Goal: Task Accomplishment & Management: Use online tool/utility

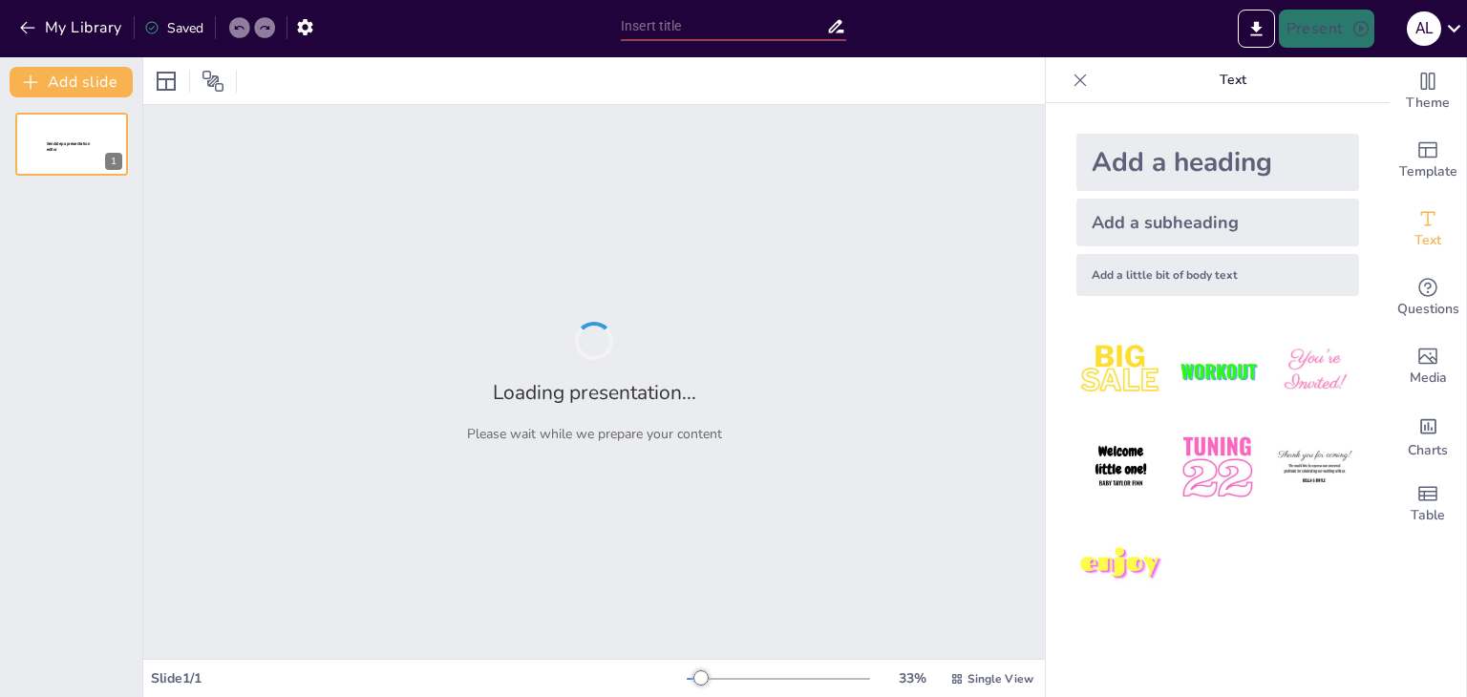
type input "Analisis Asas dan Tujuan Penyelenggaraan Rumah dalam Kerangka Hukum"
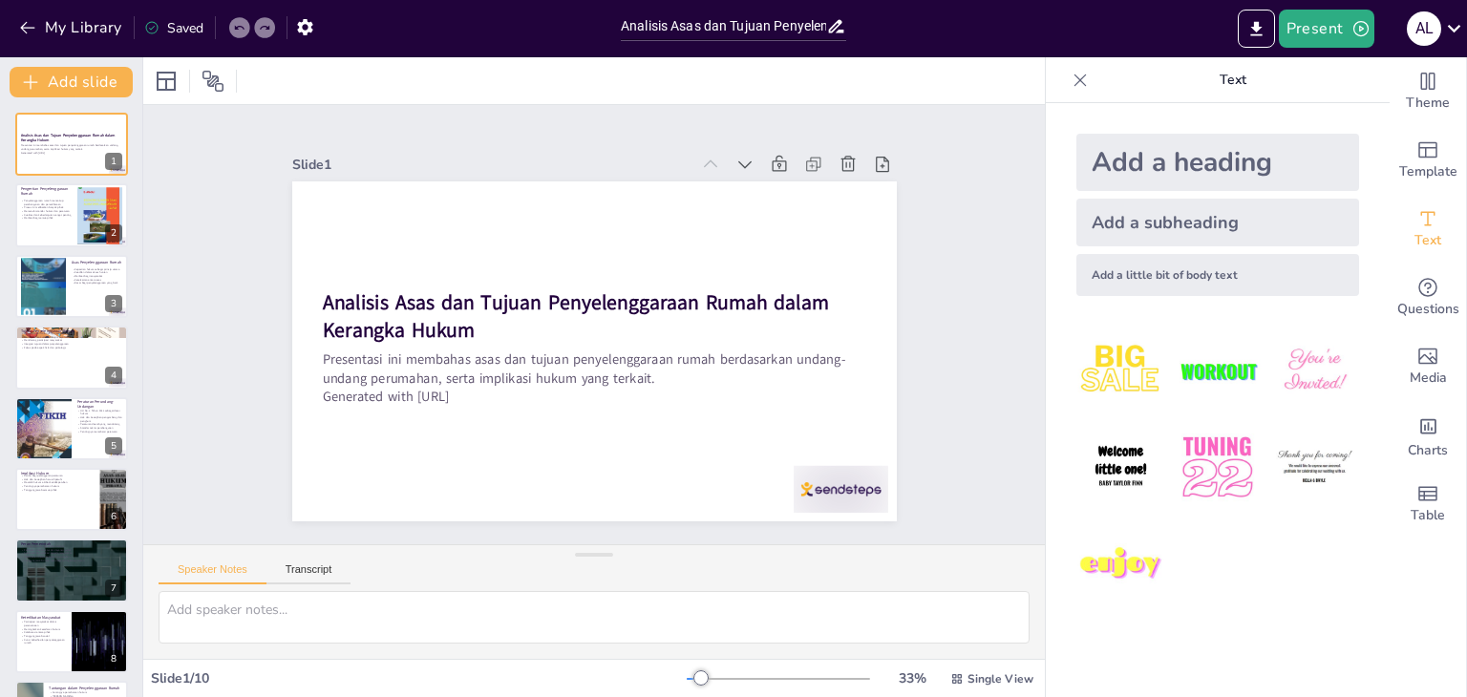
click at [1175, 170] on div "Add a heading" at bounding box center [1217, 162] width 283 height 57
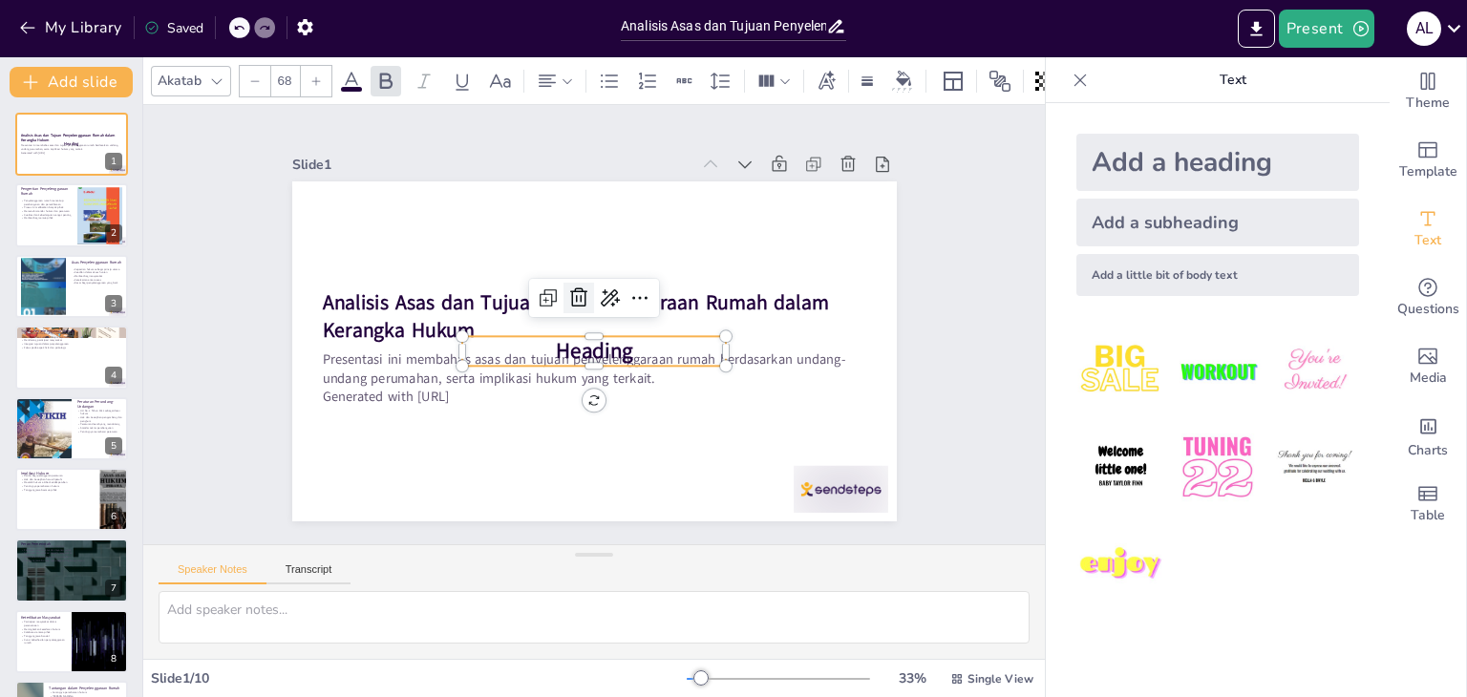
click at [570, 294] on icon at bounding box center [578, 297] width 17 height 19
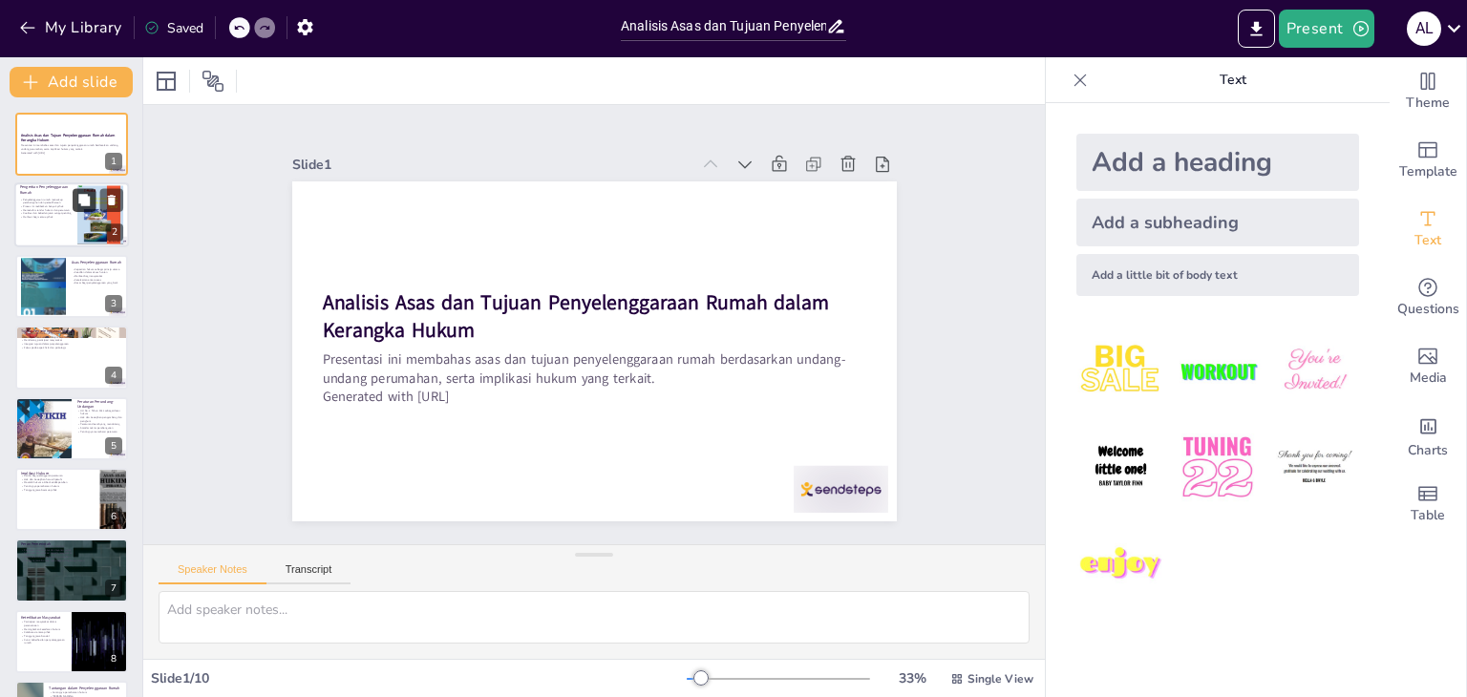
click at [84, 201] on icon at bounding box center [83, 200] width 11 height 11
type textarea "Penyelenggaraan rumah tidak hanya tentang membangun fisik rumah, tetapi juga me…"
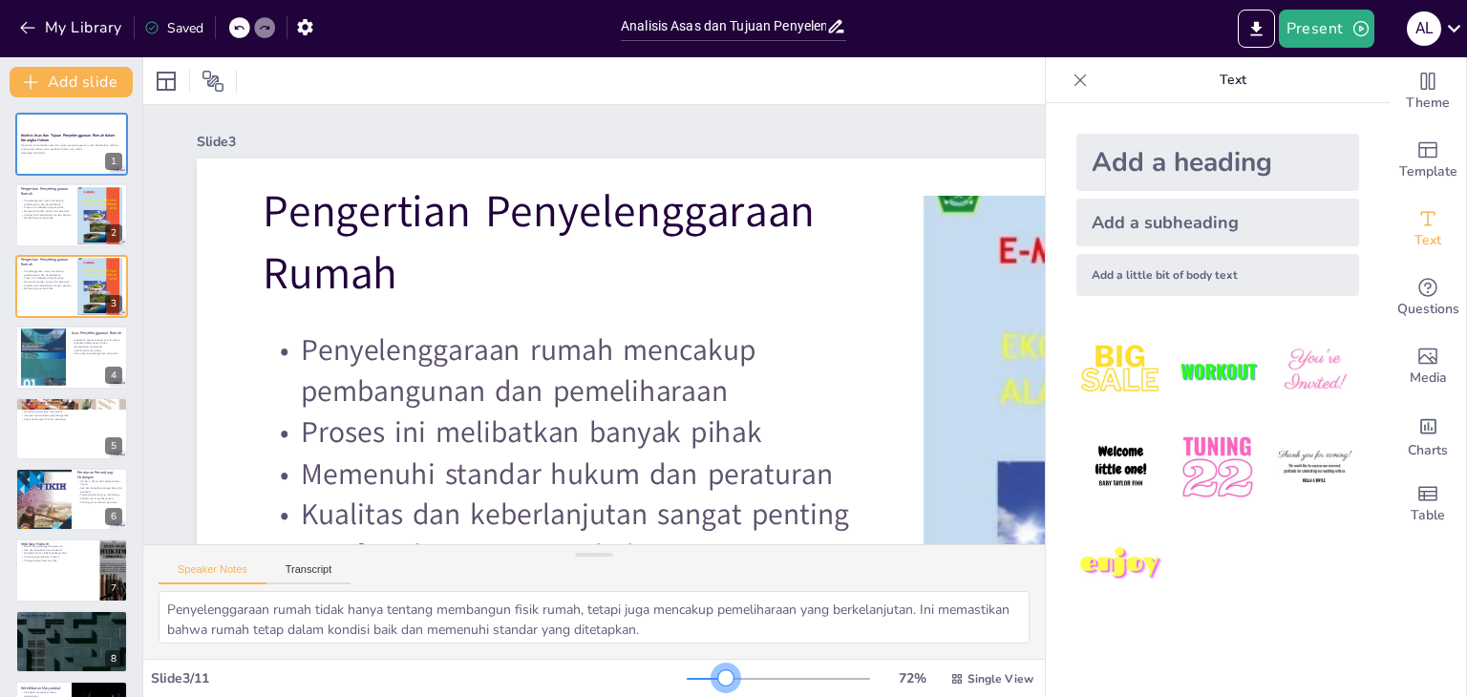
drag, startPoint x: 688, startPoint y: 675, endPoint x: 712, endPoint y: 670, distance: 25.3
click at [718, 670] on div at bounding box center [725, 677] width 15 height 15
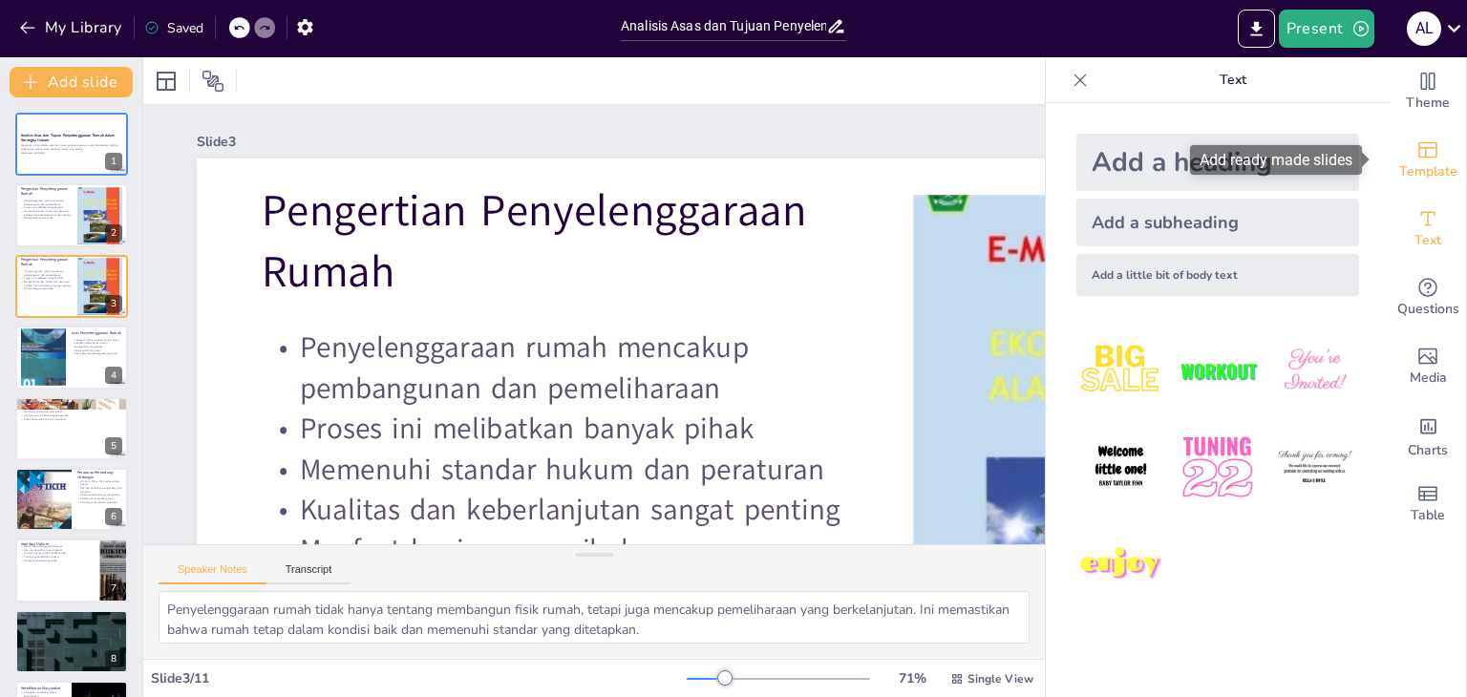
click at [1418, 155] on icon "Add ready made slides" at bounding box center [1427, 150] width 19 height 16
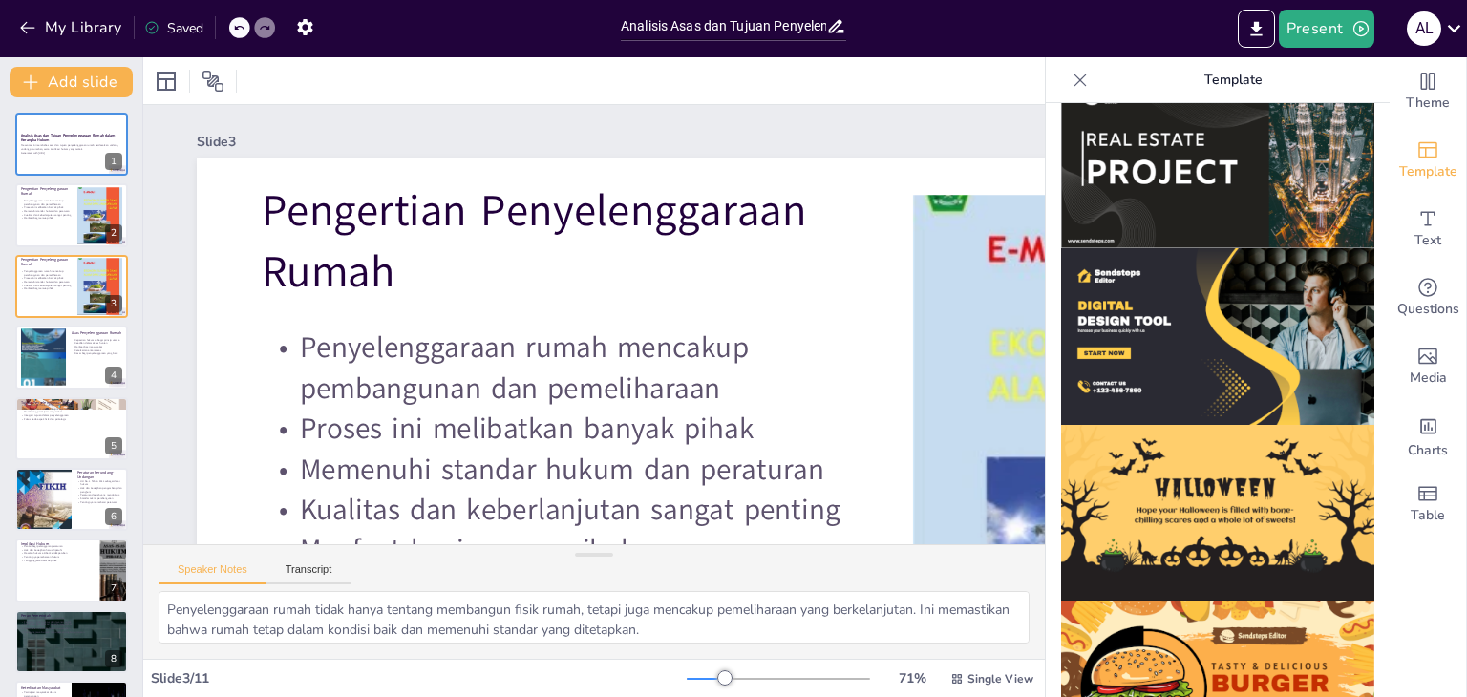
scroll to position [1829, 0]
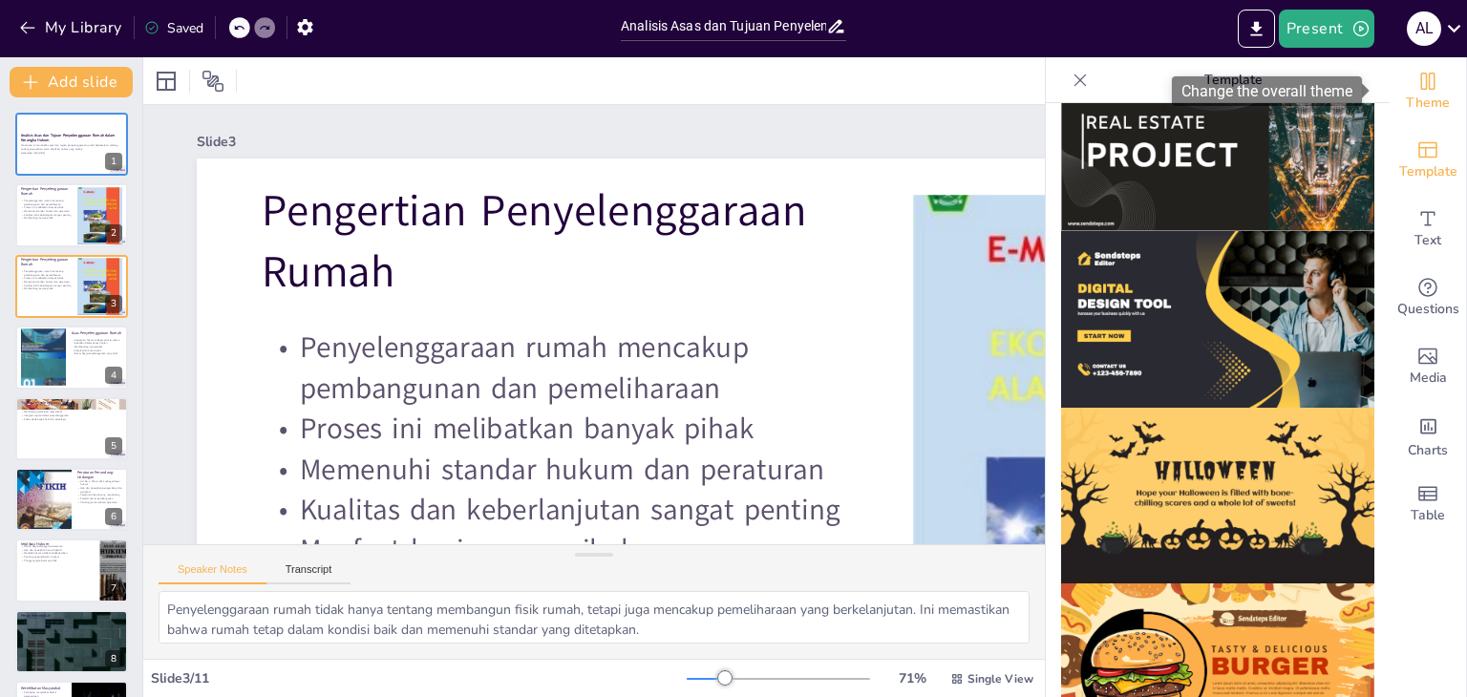
click at [1421, 85] on icon "Change the overall theme" at bounding box center [1428, 81] width 14 height 17
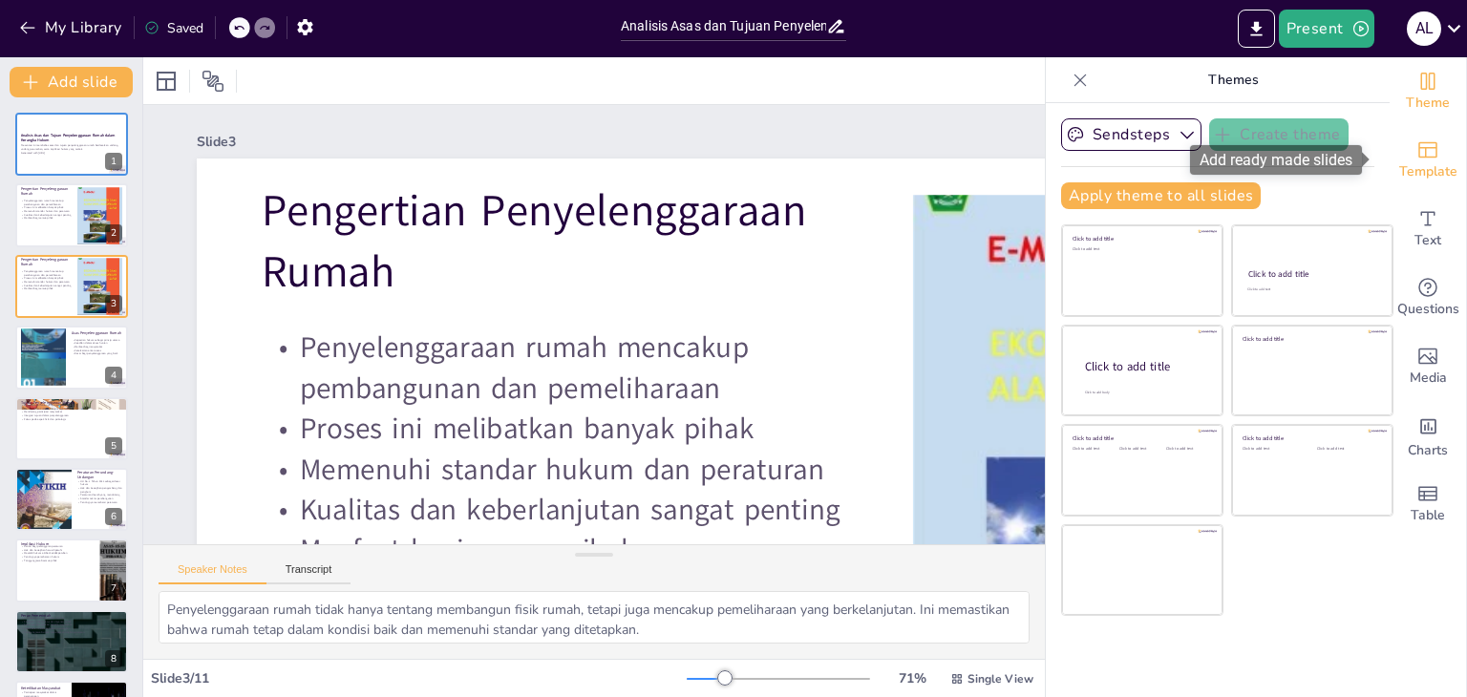
click at [1410, 169] on span "Template" at bounding box center [1428, 171] width 58 height 21
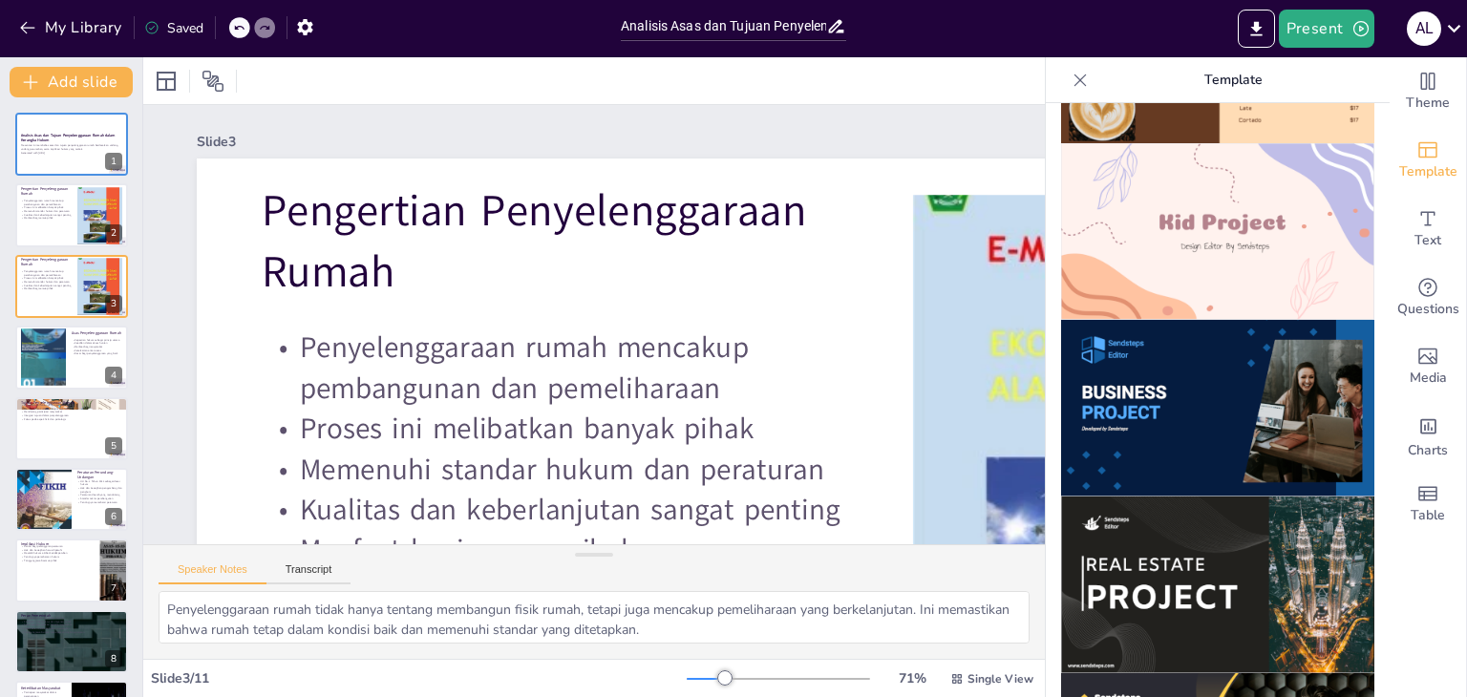
scroll to position [1419, 0]
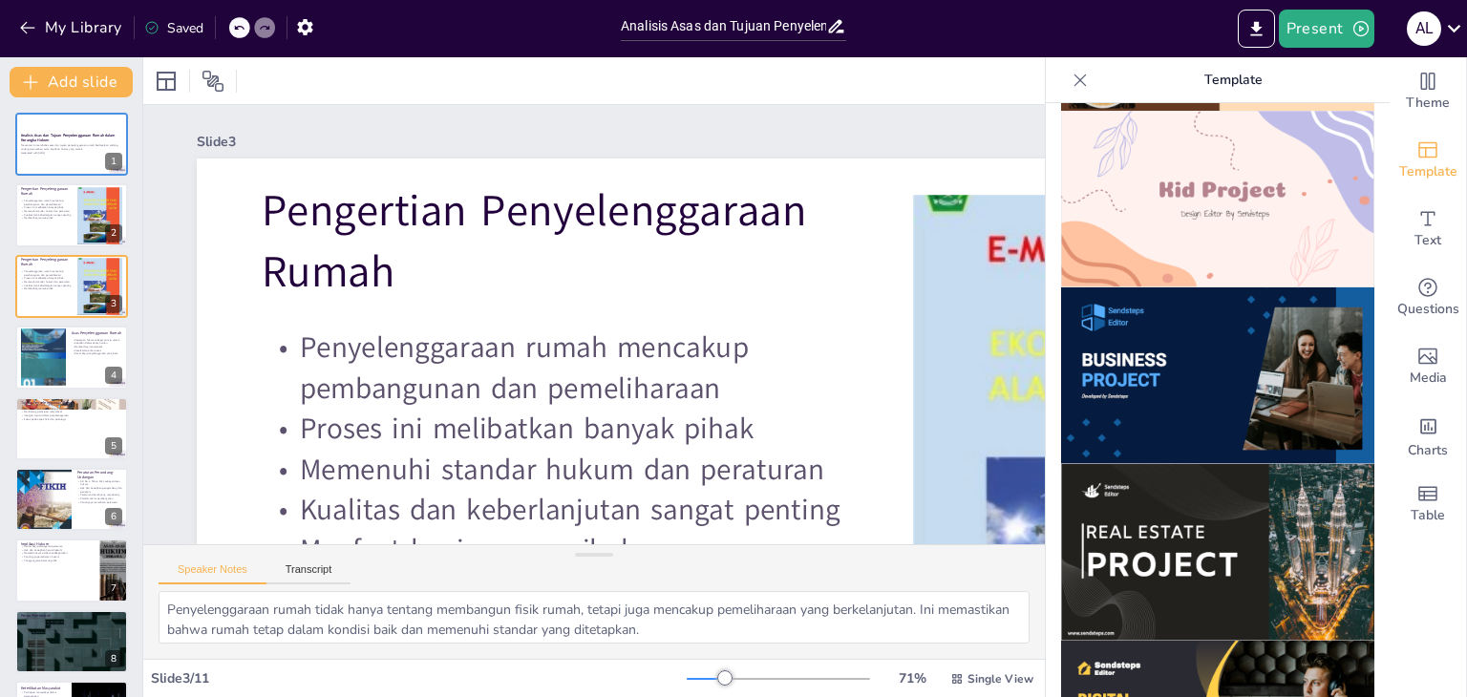
click at [1199, 485] on img at bounding box center [1217, 552] width 313 height 177
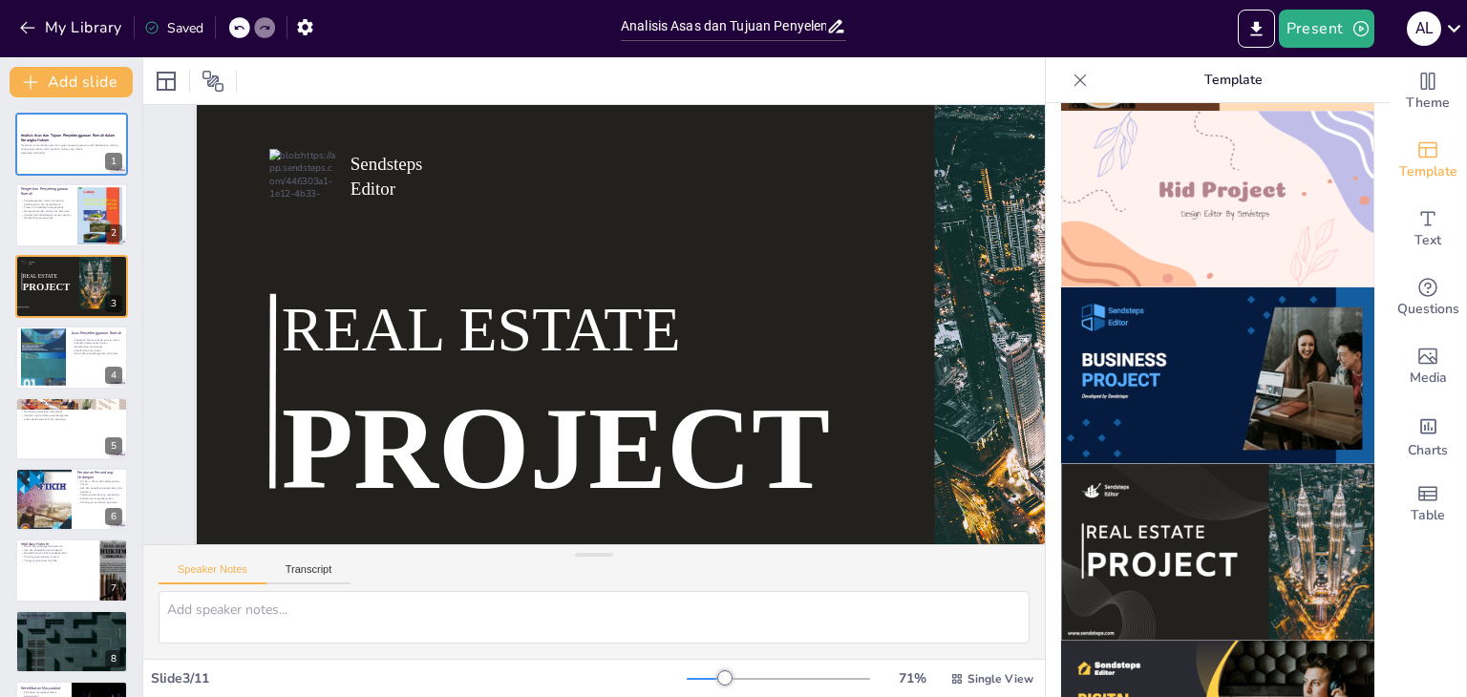
scroll to position [9, 0]
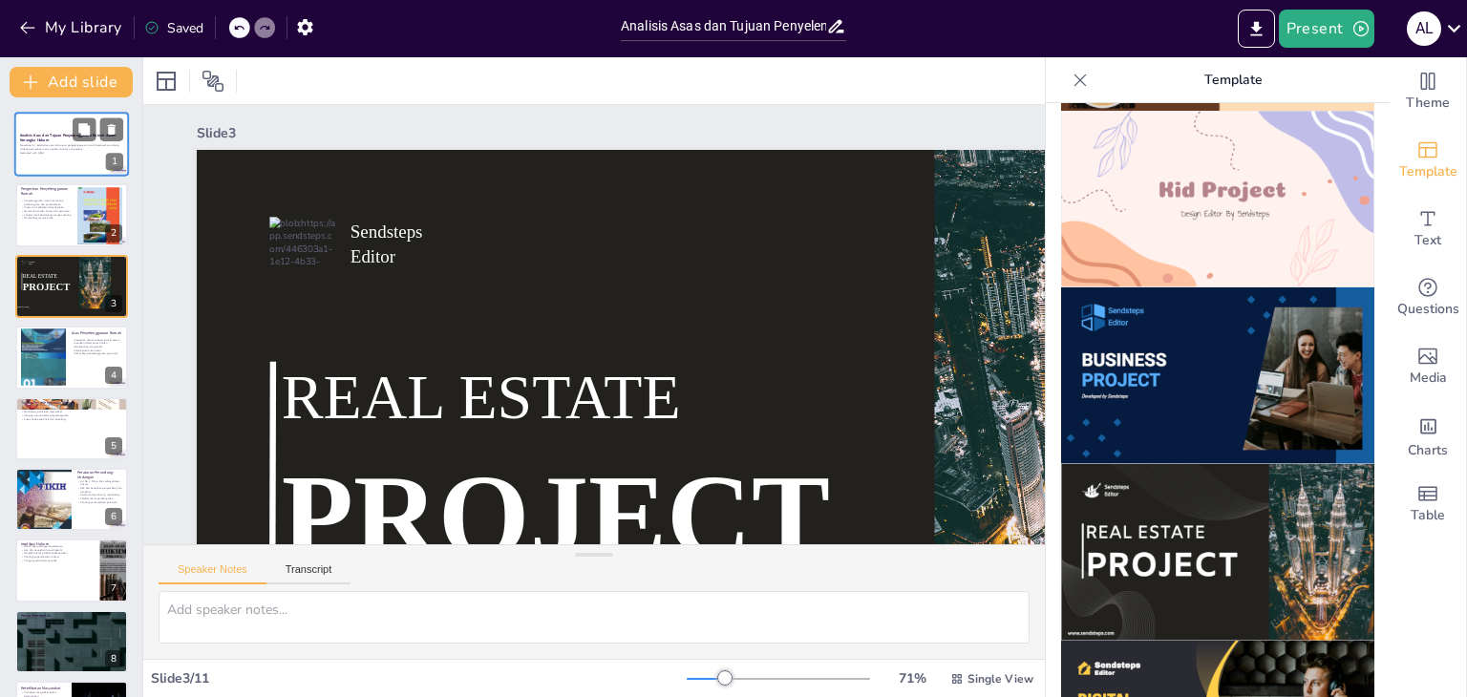
click at [53, 137] on strong "Analisis Asas dan Tujuan Penyelenggaraan Rumah dalam Kerangka Hukum" at bounding box center [68, 138] width 96 height 11
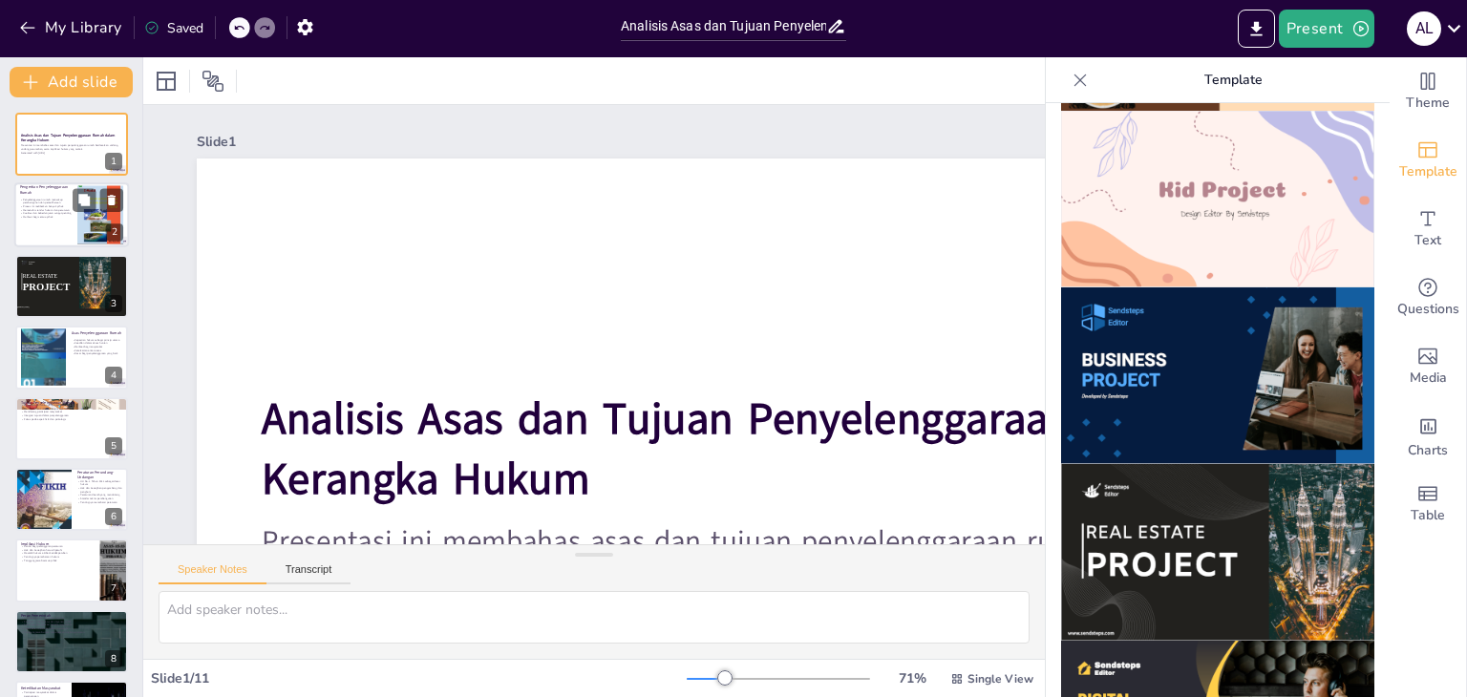
click at [53, 213] on p "Kualitas dan keberlanjutan sangat penting" at bounding box center [46, 214] width 52 height 4
type textarea "Penyelenggaraan rumah tidak hanya tentang membangun fisik rumah, tetapi juga me…"
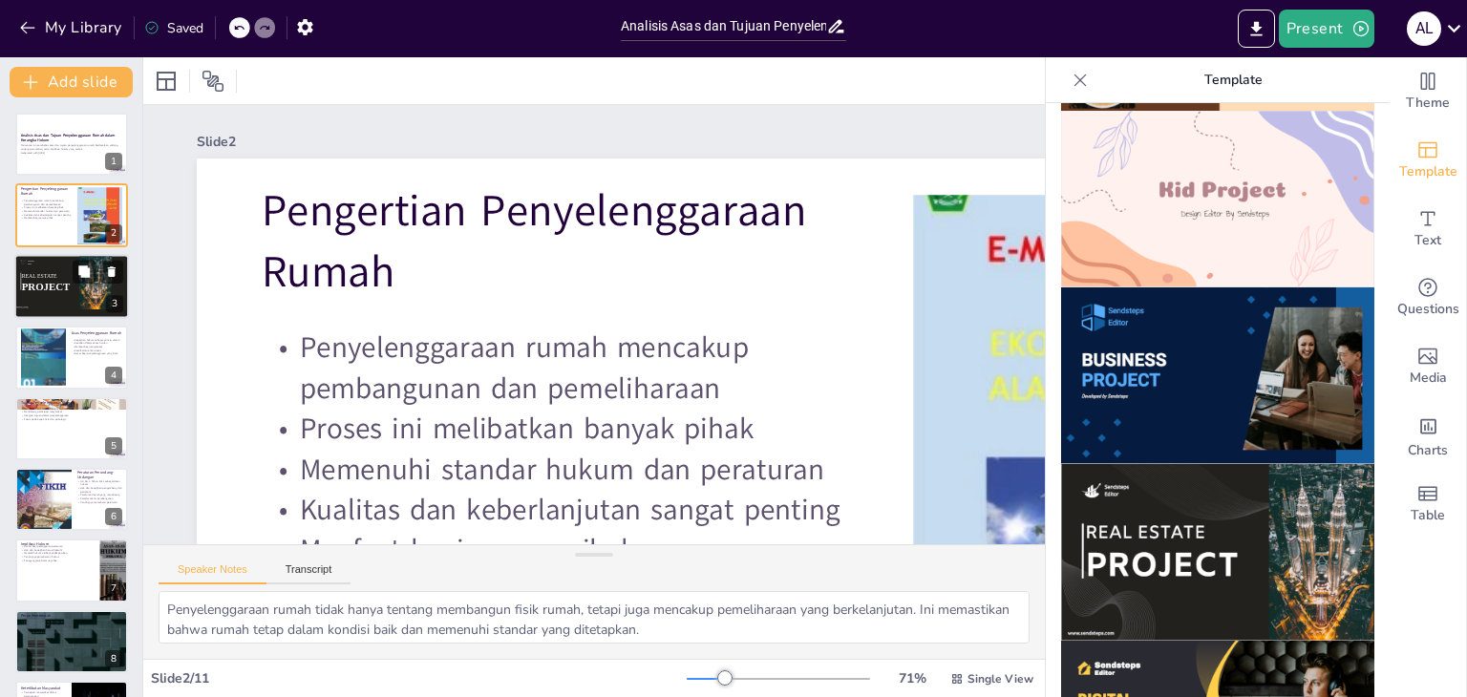
click at [56, 281] on span "PROJECT" at bounding box center [46, 286] width 49 height 11
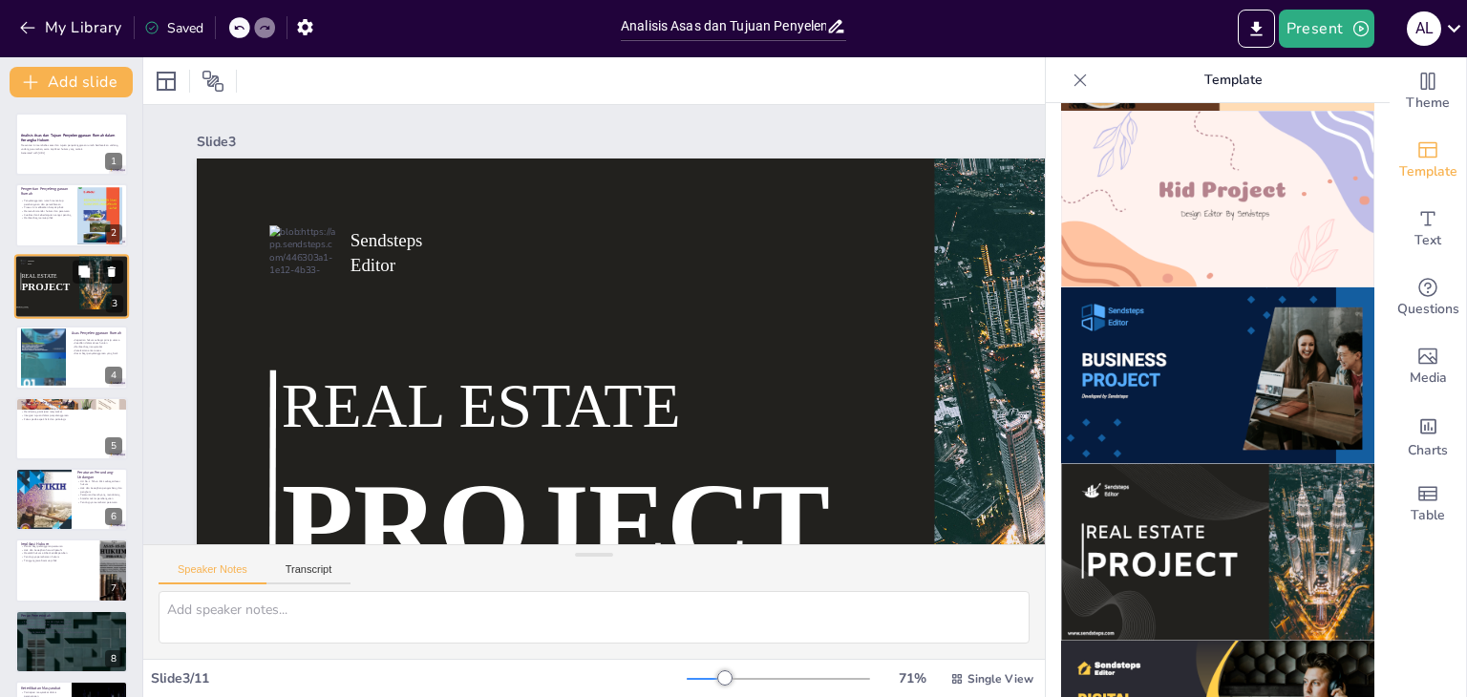
click at [111, 272] on icon at bounding box center [112, 271] width 8 height 11
type textarea "Kepastian hukum adalah aspek yang sangat penting dalam penyelenggaraan rumah. T…"
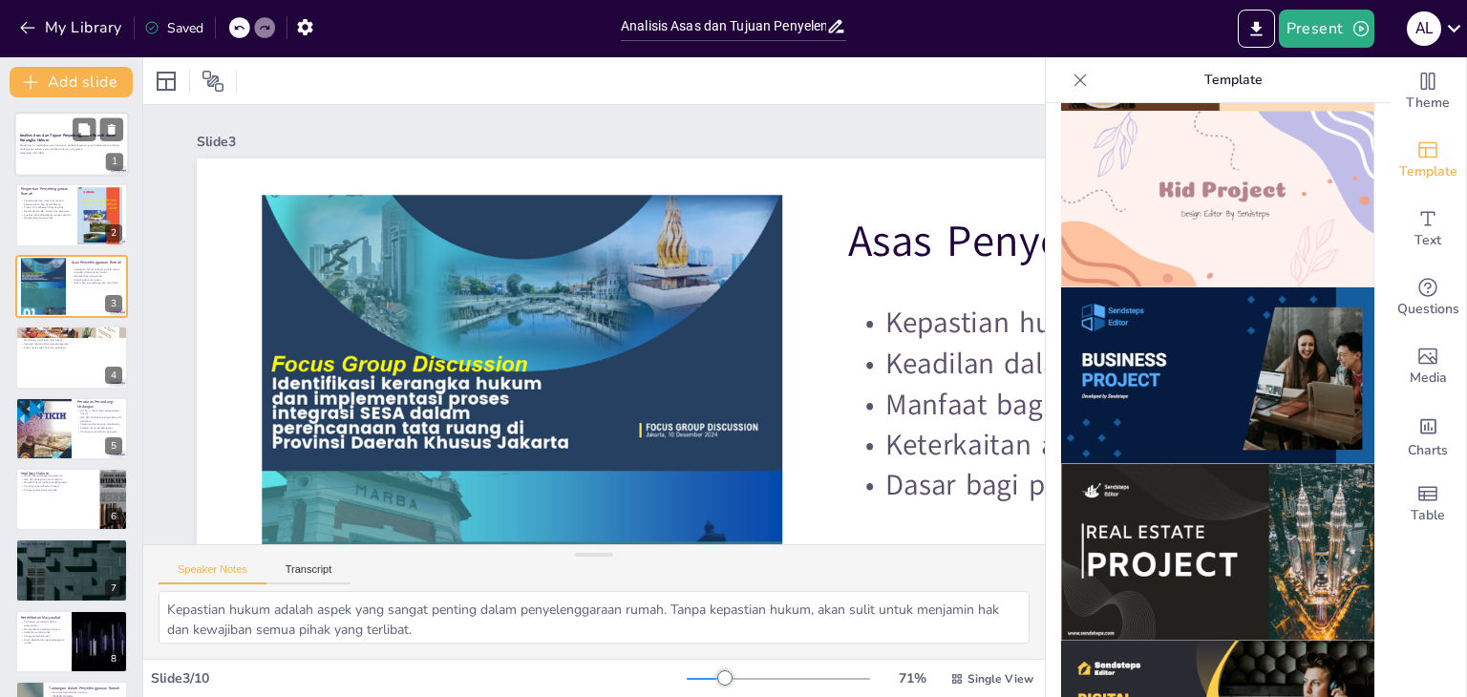
click at [66, 149] on p "Presentasi ini membahas asas dan tujuan penyelenggaraan rumah berdasarkan undan…" at bounding box center [71, 147] width 103 height 7
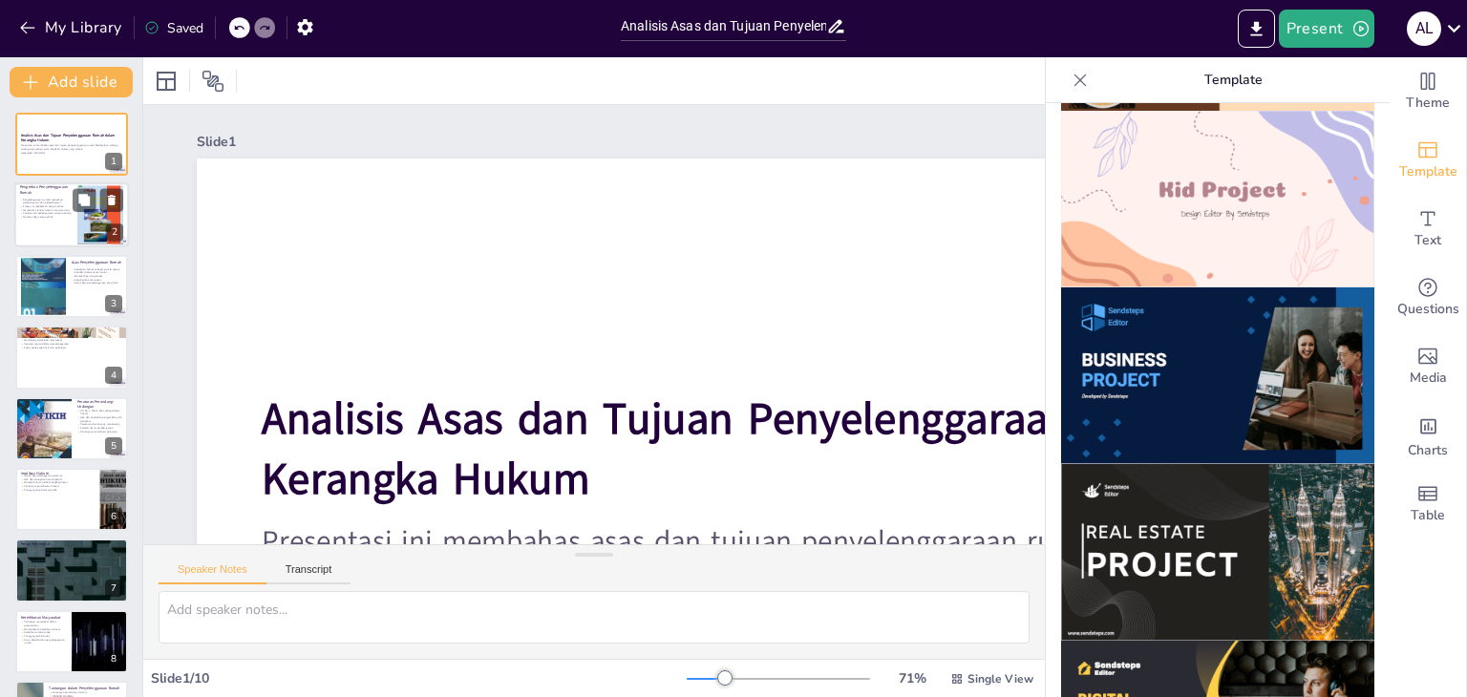
click at [51, 228] on div at bounding box center [71, 215] width 115 height 65
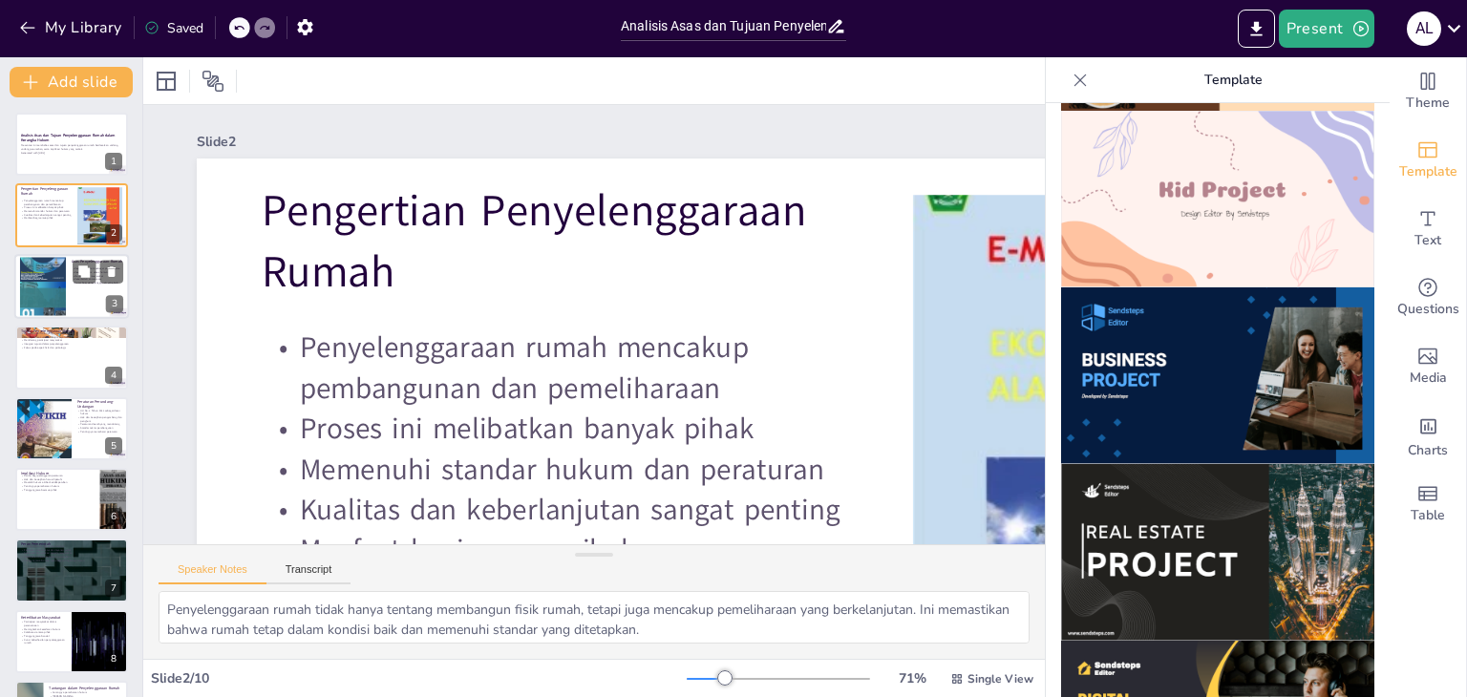
click at [61, 304] on div at bounding box center [43, 286] width 46 height 61
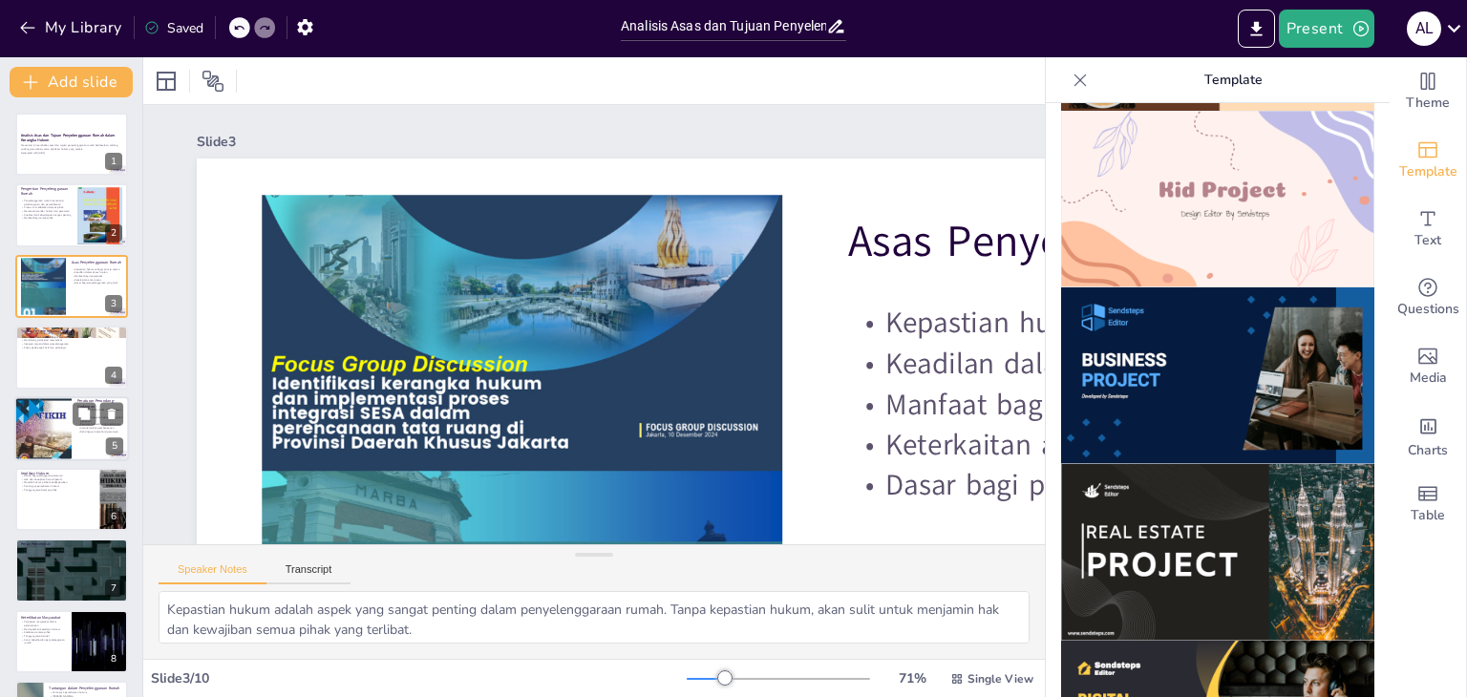
click at [58, 426] on div at bounding box center [42, 428] width 57 height 81
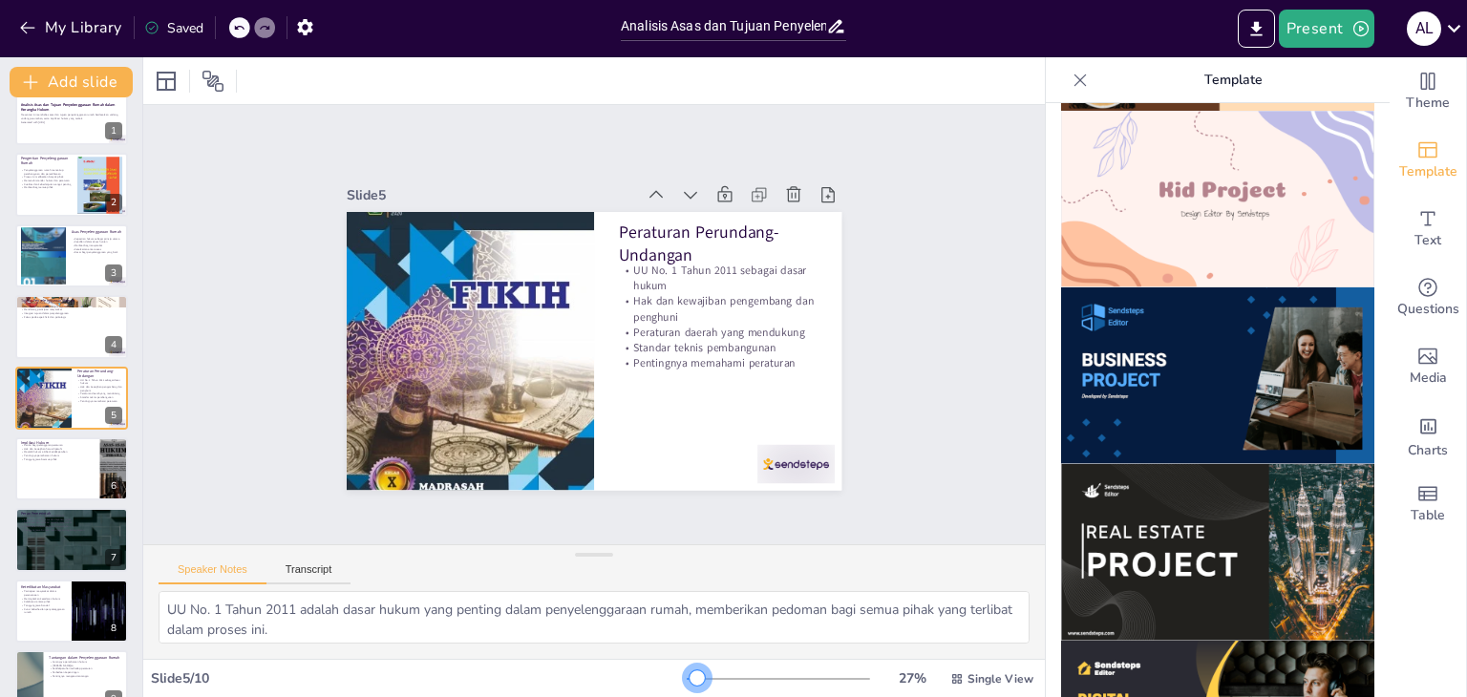
drag, startPoint x: 707, startPoint y: 676, endPoint x: 685, endPoint y: 671, distance: 22.5
click at [689, 671] on div at bounding box center [696, 677] width 15 height 15
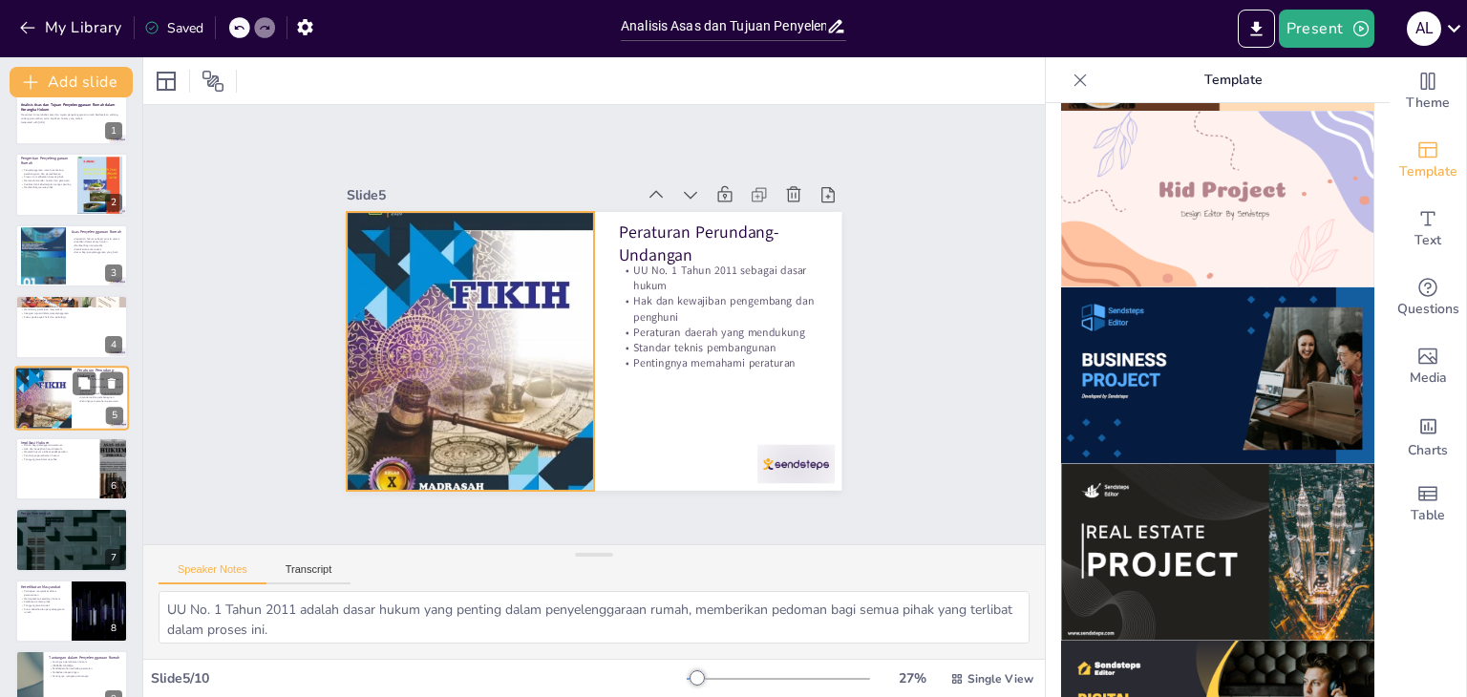
click at [54, 393] on div at bounding box center [42, 397] width 57 height 81
click at [84, 381] on icon at bounding box center [83, 382] width 11 height 11
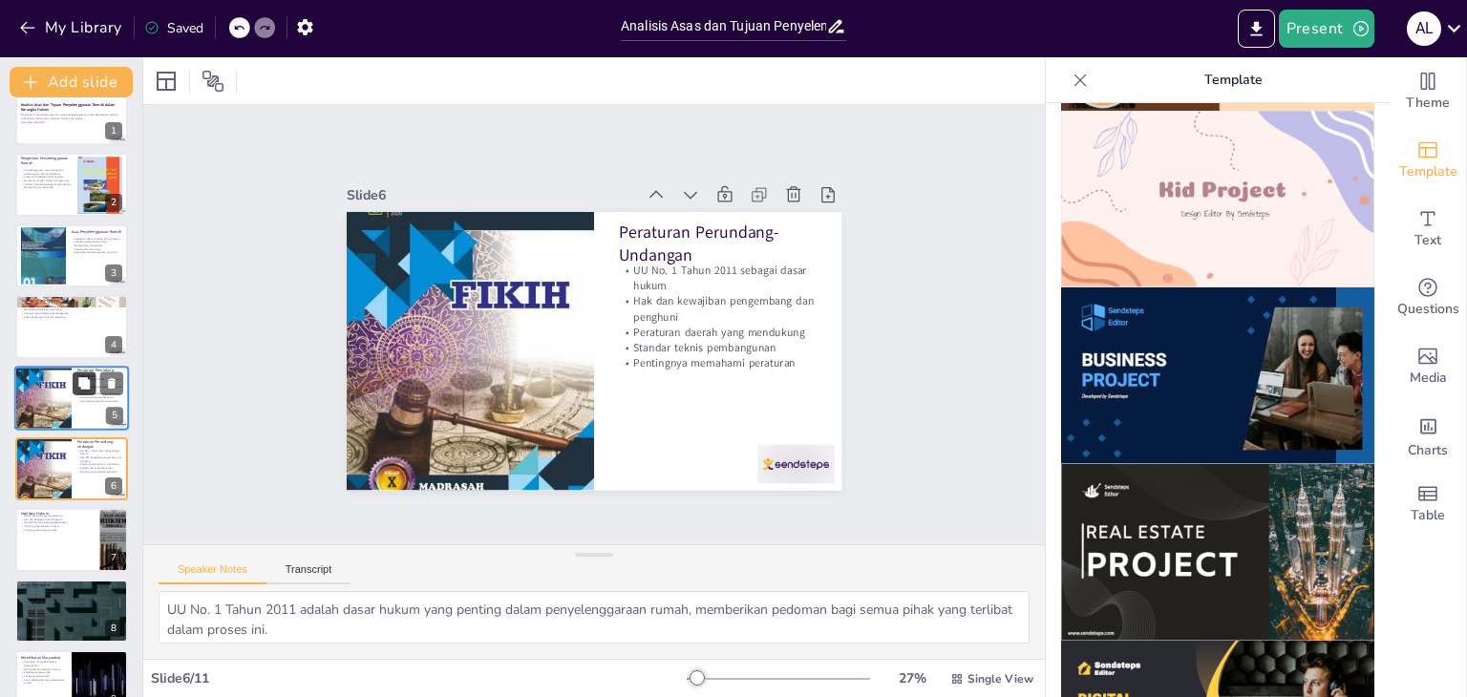
scroll to position [102, 0]
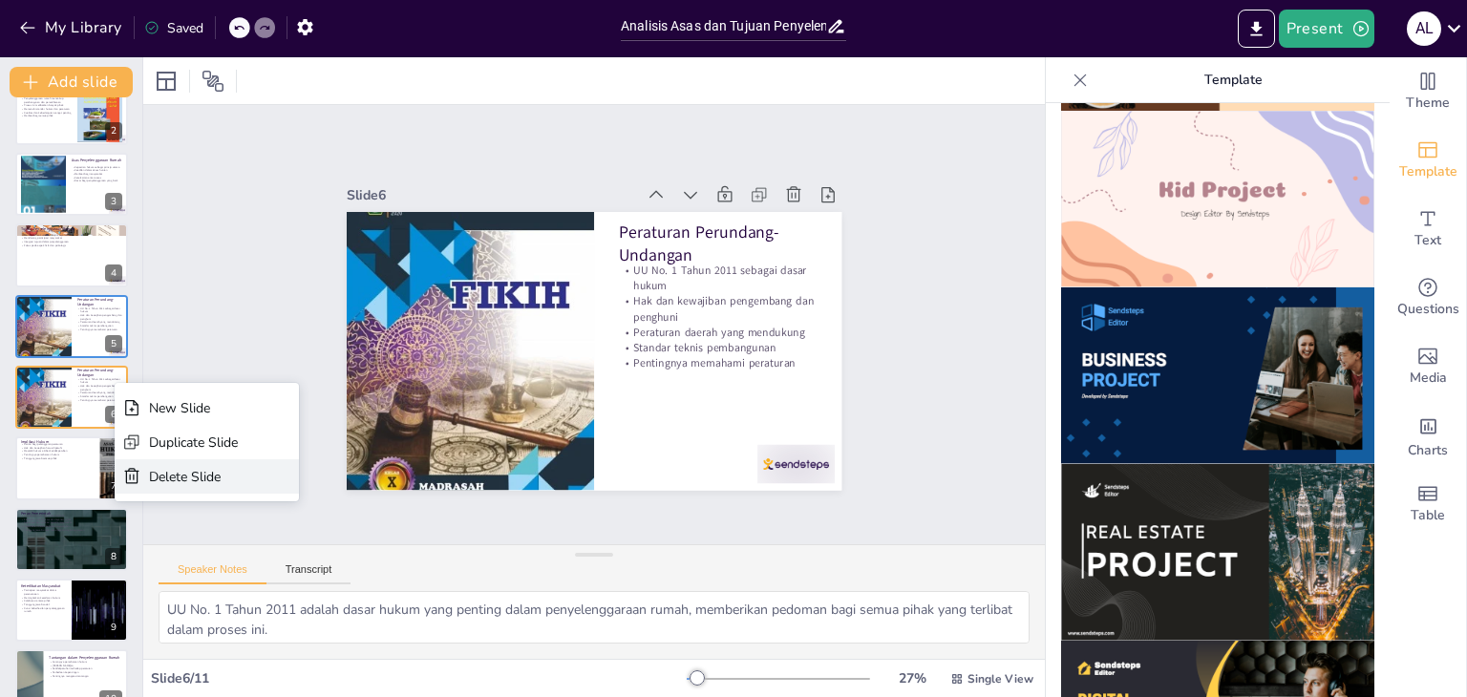
click at [172, 477] on div "Delete Slide" at bounding box center [193, 477] width 89 height 18
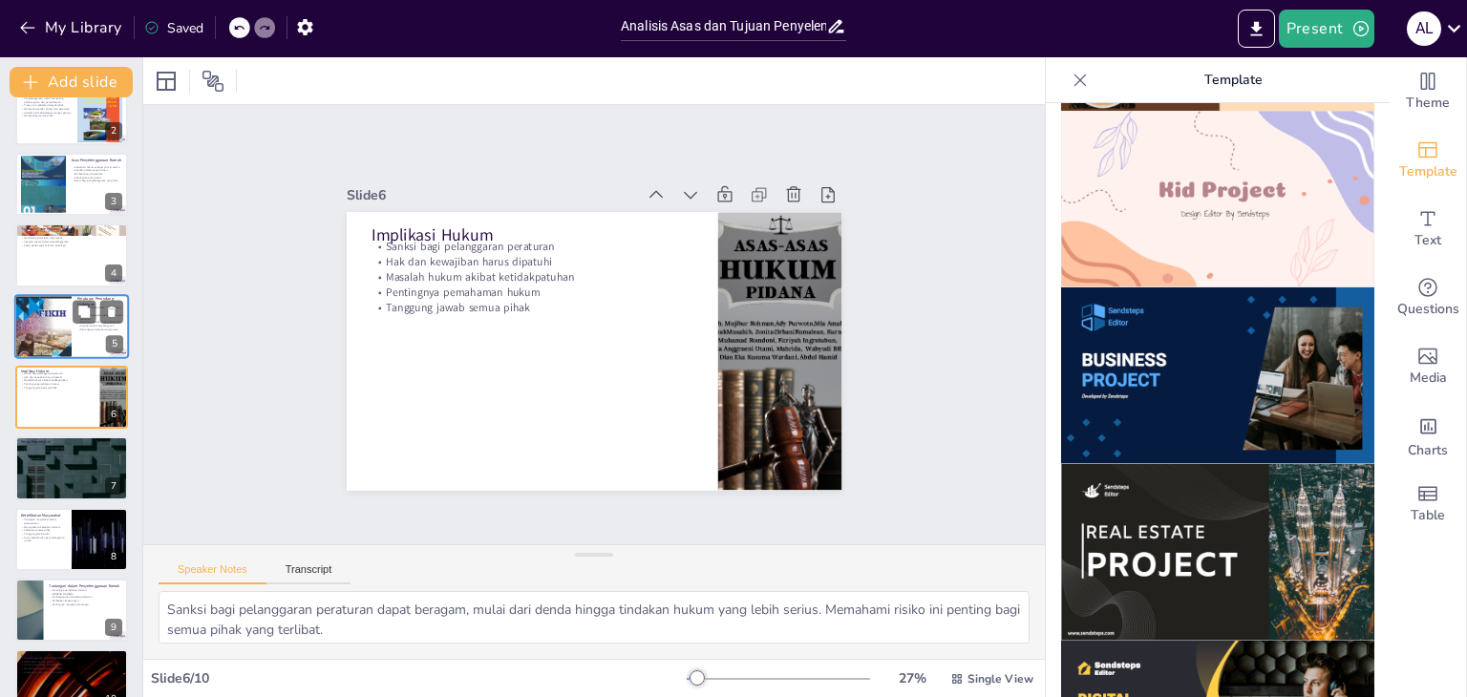
click at [32, 332] on div at bounding box center [42, 326] width 57 height 81
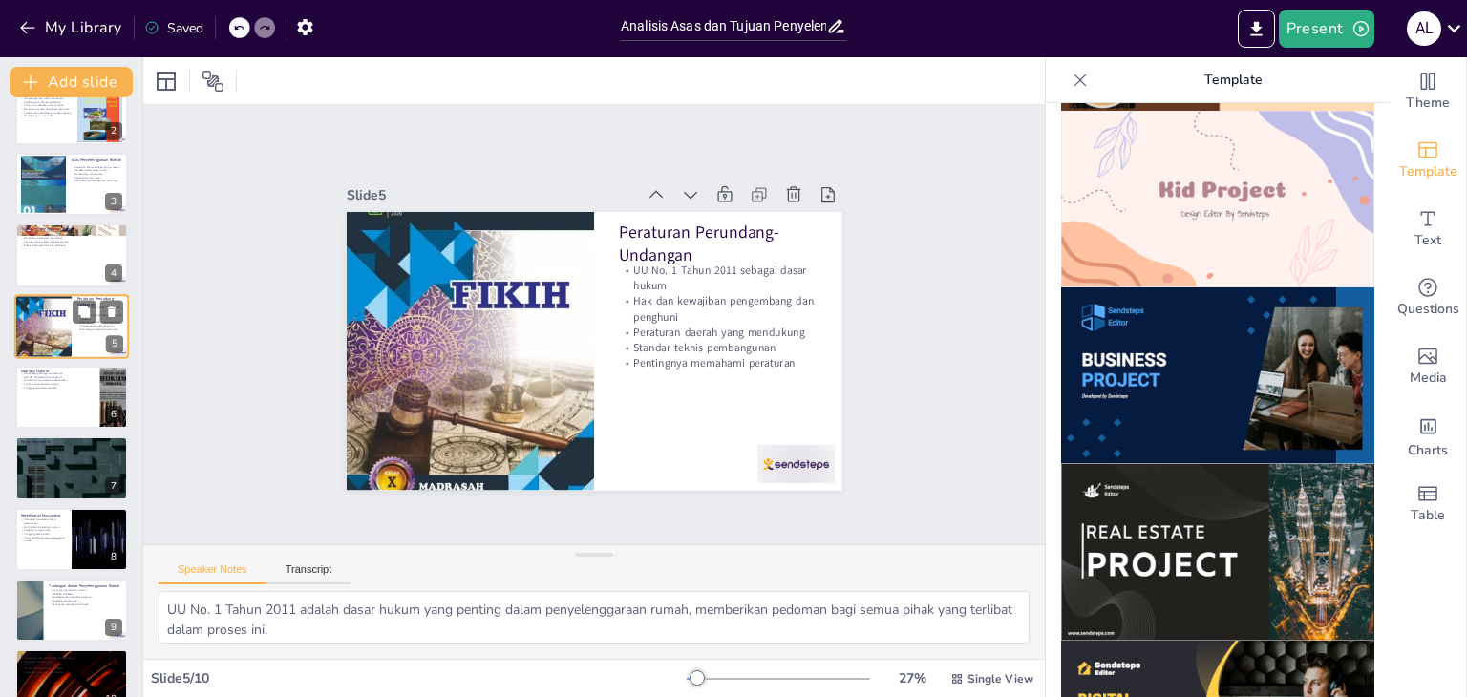
scroll to position [31, 0]
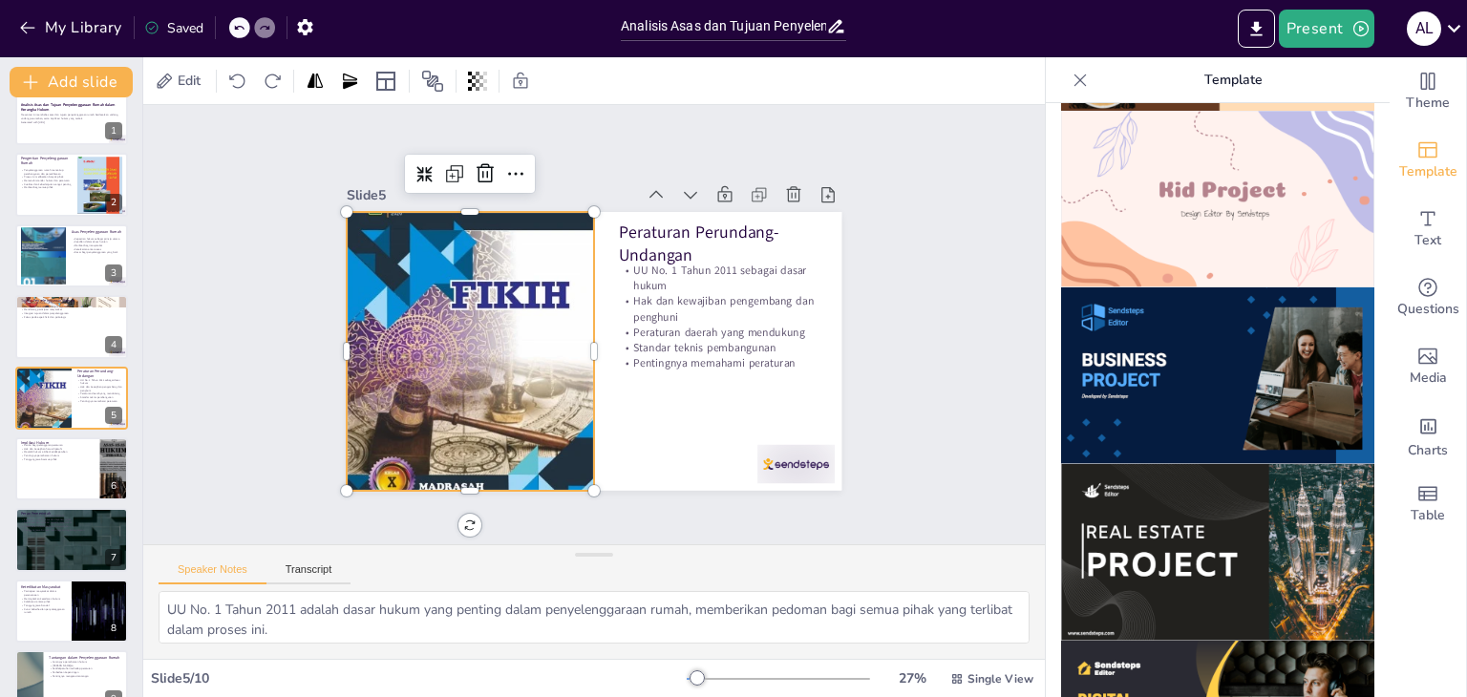
click at [434, 311] on div at bounding box center [468, 338] width 283 height 374
click at [458, 171] on icon at bounding box center [470, 160] width 25 height 25
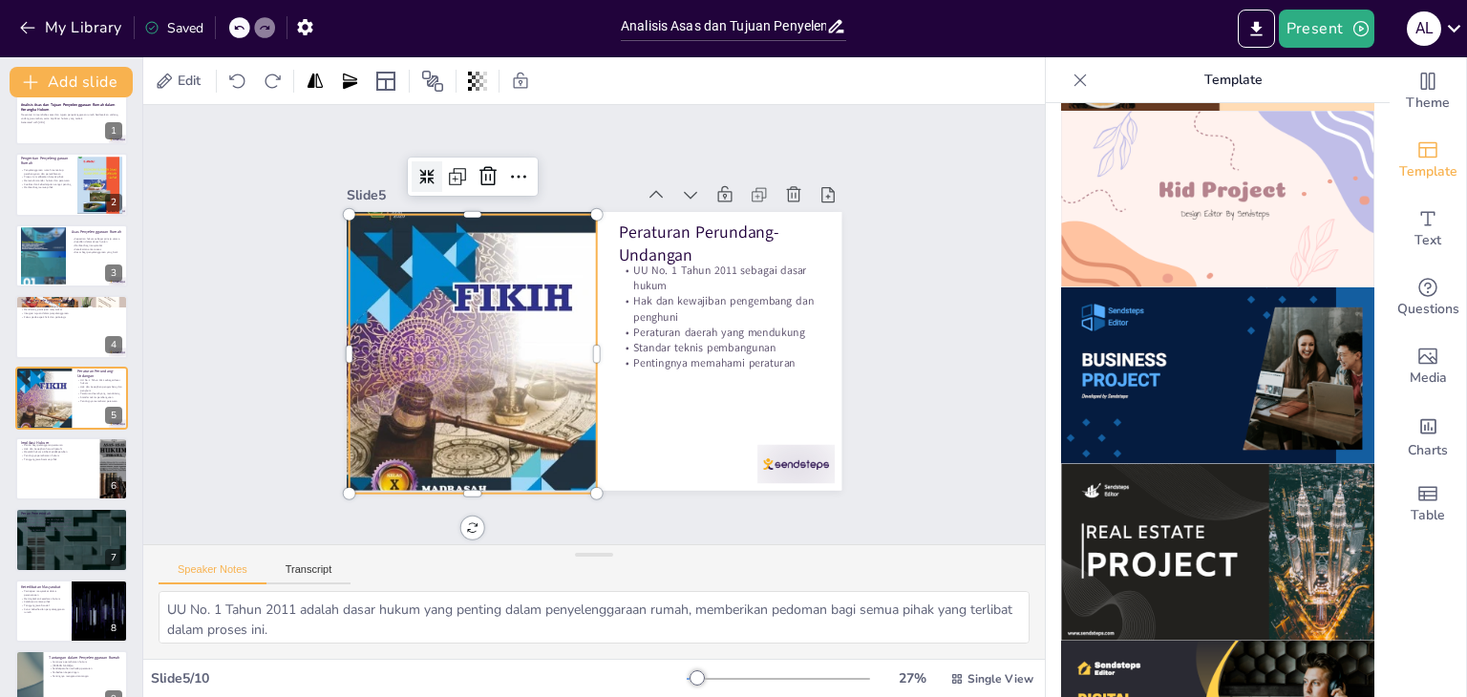
click at [419, 169] on icon at bounding box center [426, 176] width 15 height 15
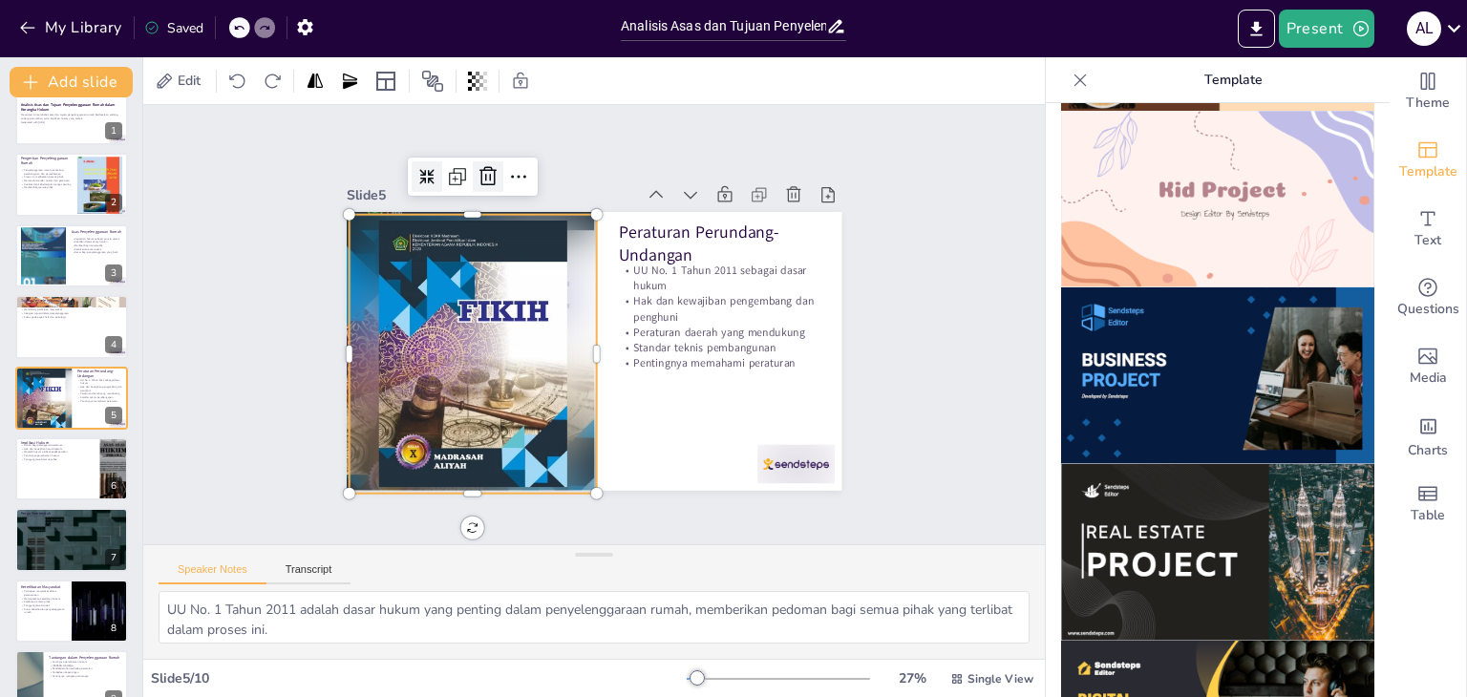
click at [492, 168] on icon at bounding box center [504, 166] width 25 height 25
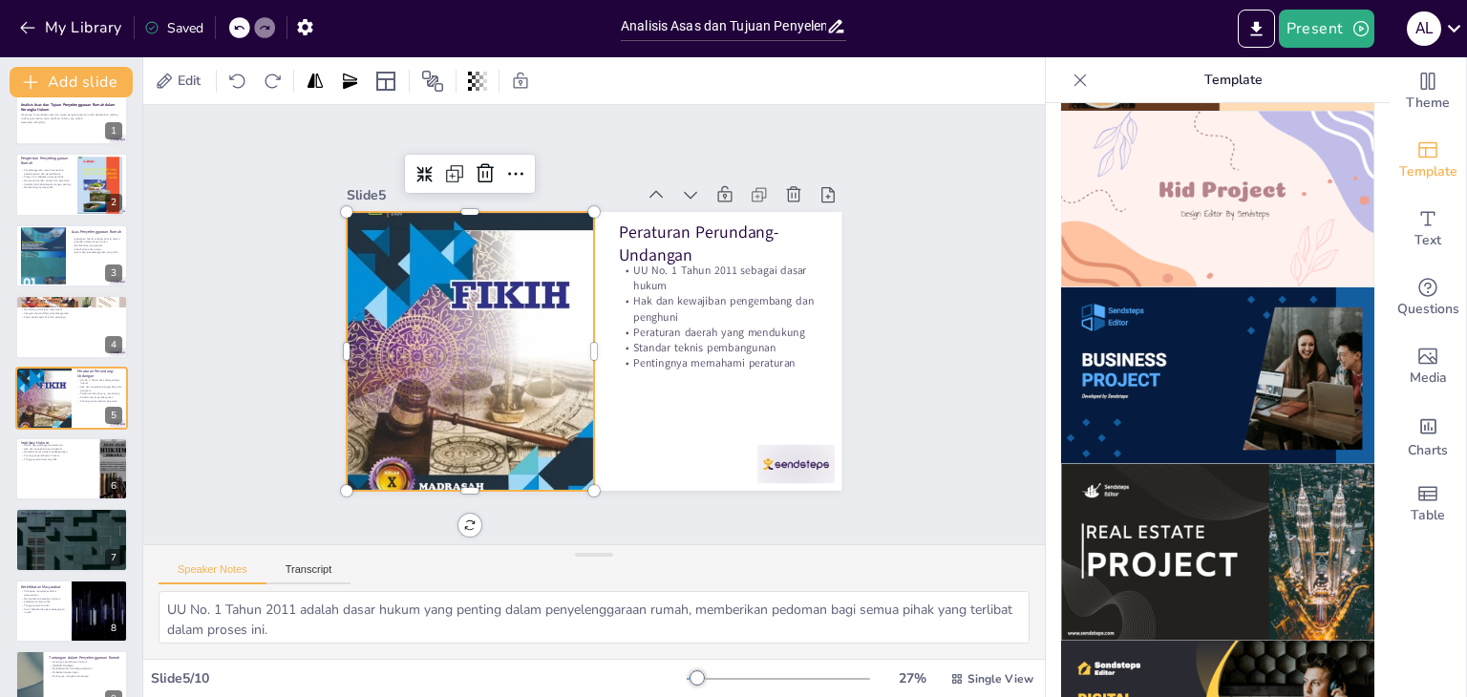
click at [485, 274] on div at bounding box center [468, 338] width 283 height 374
click at [519, 164] on icon at bounding box center [531, 166] width 25 height 25
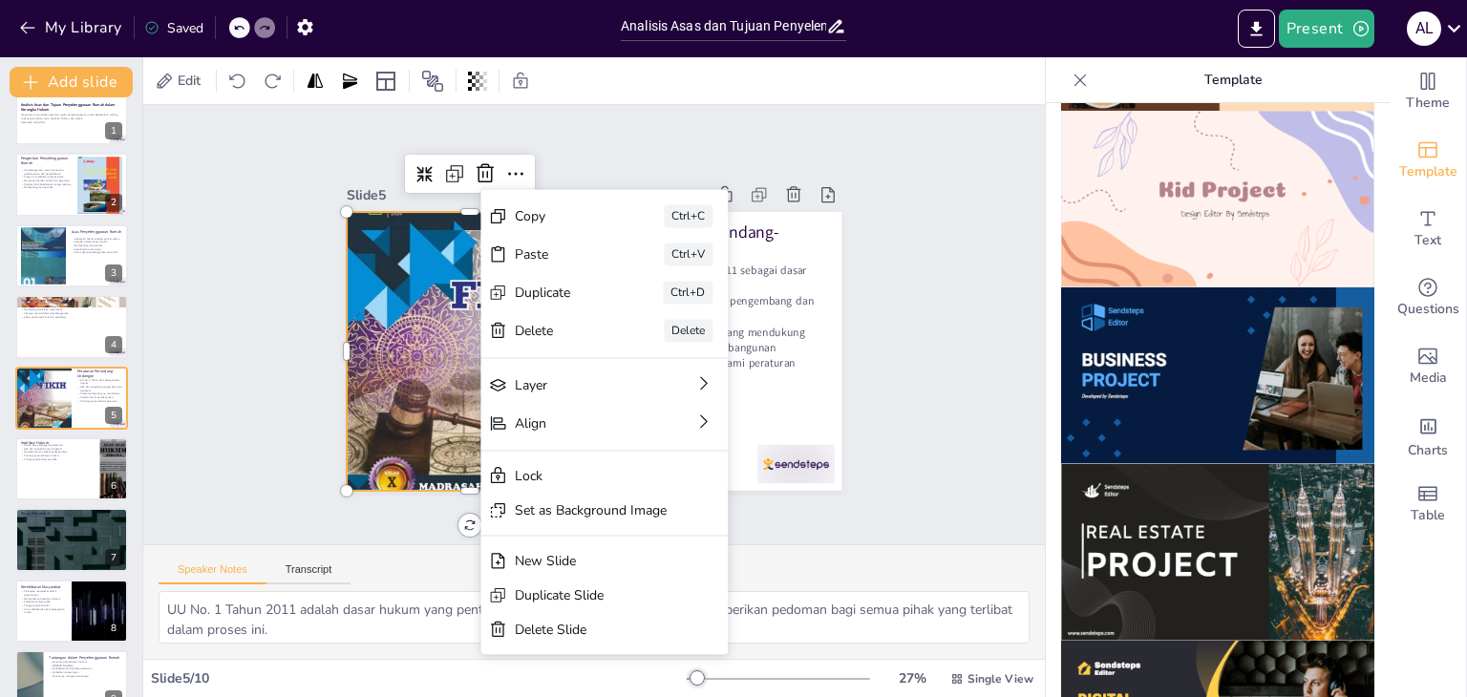
click at [947, 310] on div "Slide 1 Analisis Asas dan Tujuan Penyelenggaraan Rumah dalam Kerangka Hukum Pre…" at bounding box center [594, 324] width 943 height 531
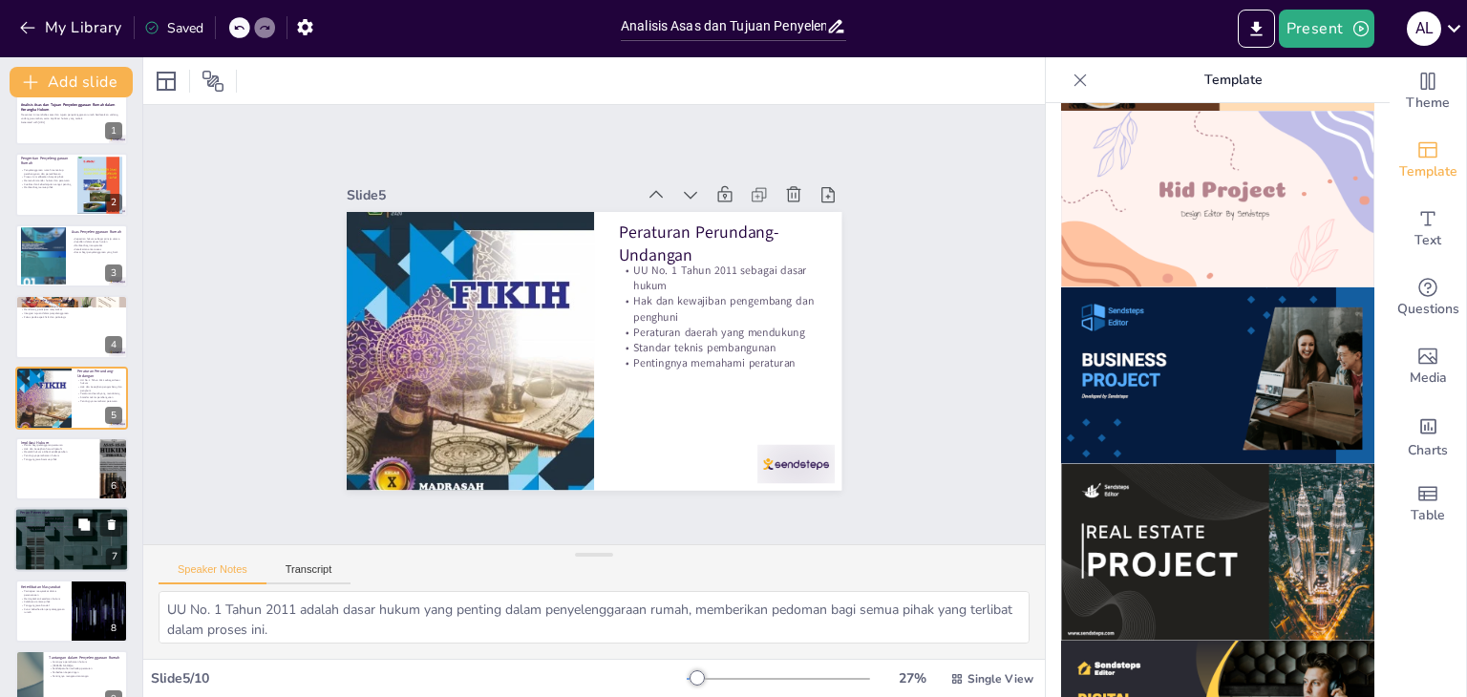
click at [54, 540] on div at bounding box center [71, 540] width 115 height 65
type textarea "Pengawasan yang dilakukan pemerintah adalah untuk memastikan bahwa semua pihak …"
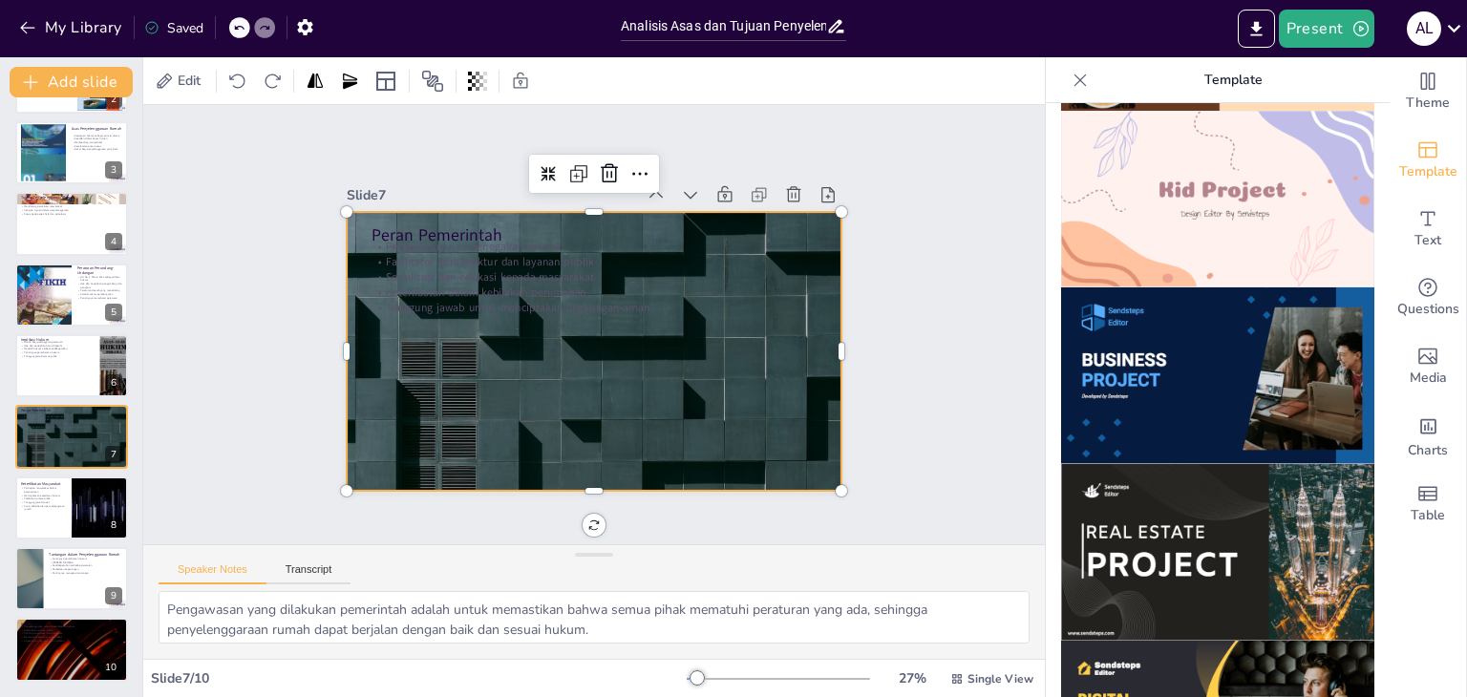
click at [406, 375] on div at bounding box center [594, 351] width 495 height 279
click at [1414, 234] on span "Text" at bounding box center [1427, 240] width 27 height 21
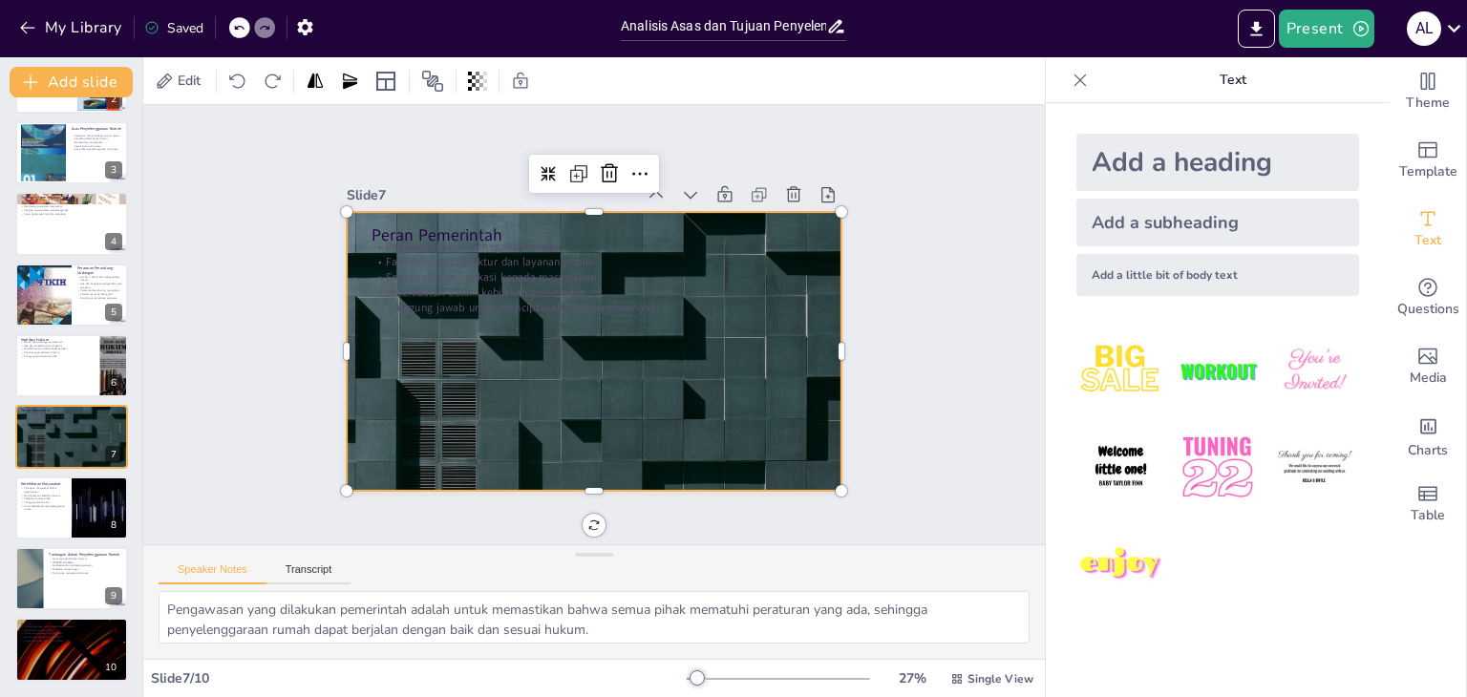
click at [1189, 224] on div "Add a subheading" at bounding box center [1217, 223] width 283 height 48
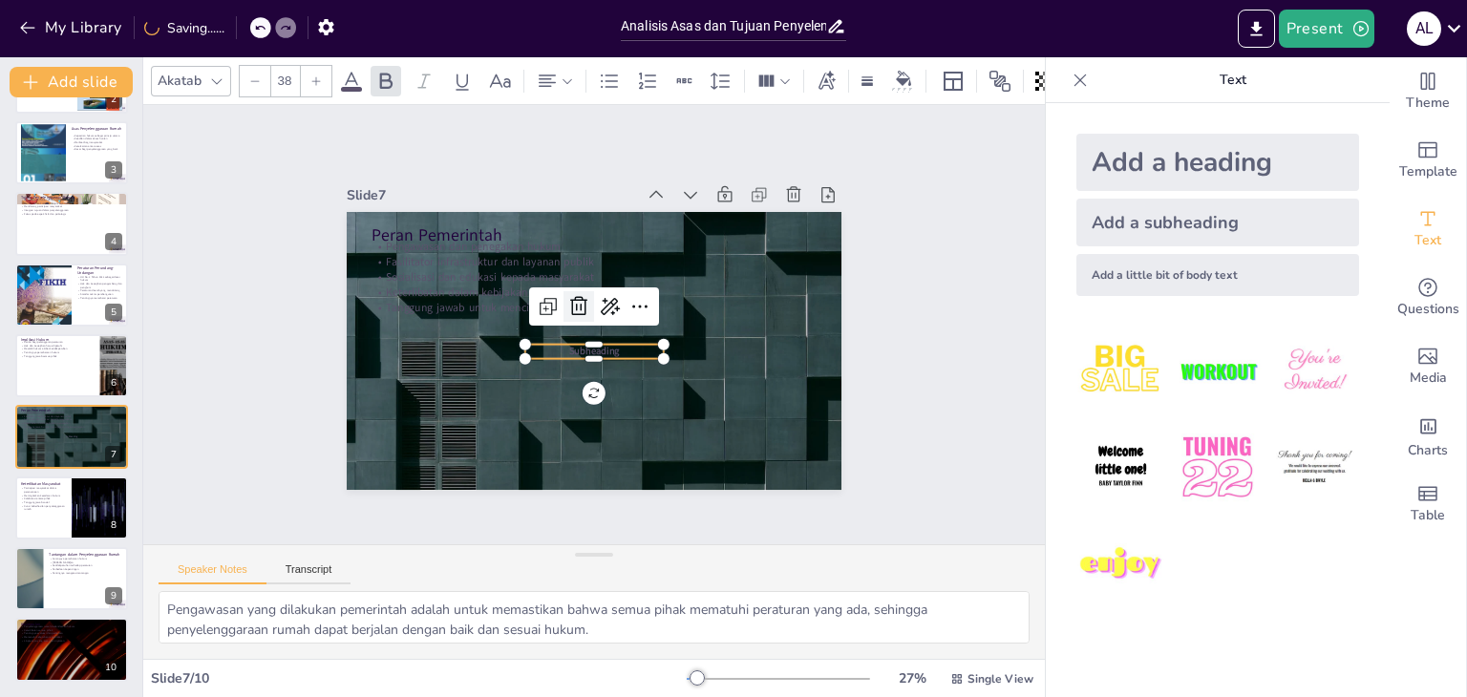
click at [567, 306] on icon at bounding box center [578, 306] width 23 height 23
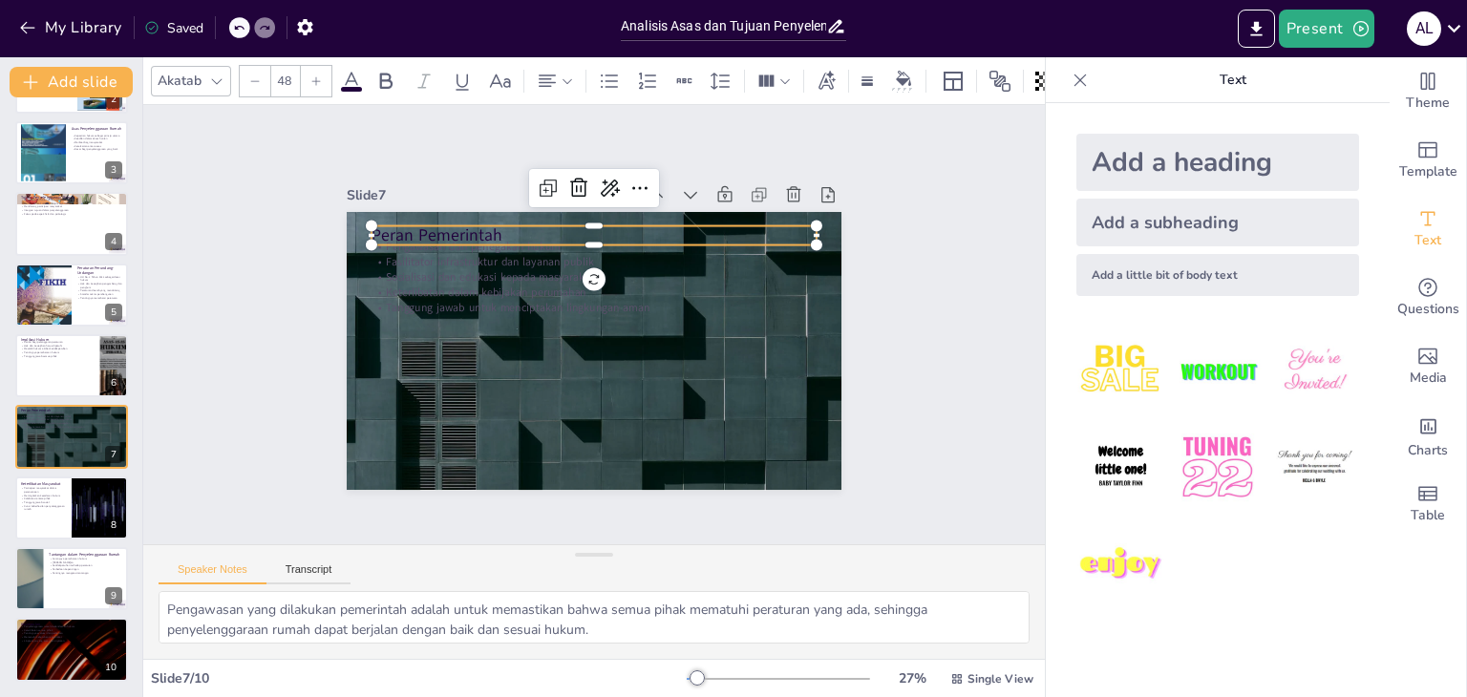
click at [428, 224] on p "Peran Pemerintah" at bounding box center [594, 234] width 446 height 23
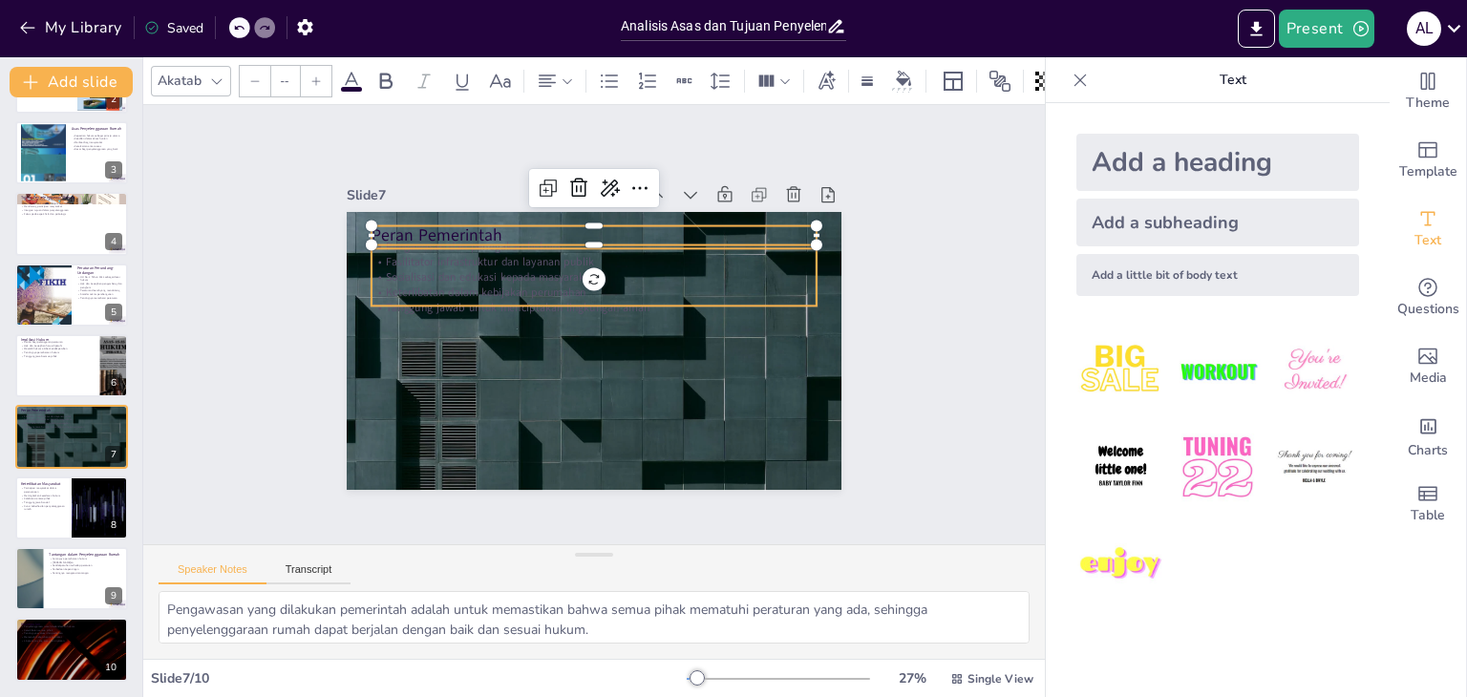
type input "32"
click at [430, 305] on div "Peran Pemerintah Pengawasan dan penegakan hukum Fasilitator infrastruktur dan l…" at bounding box center [594, 351] width 495 height 279
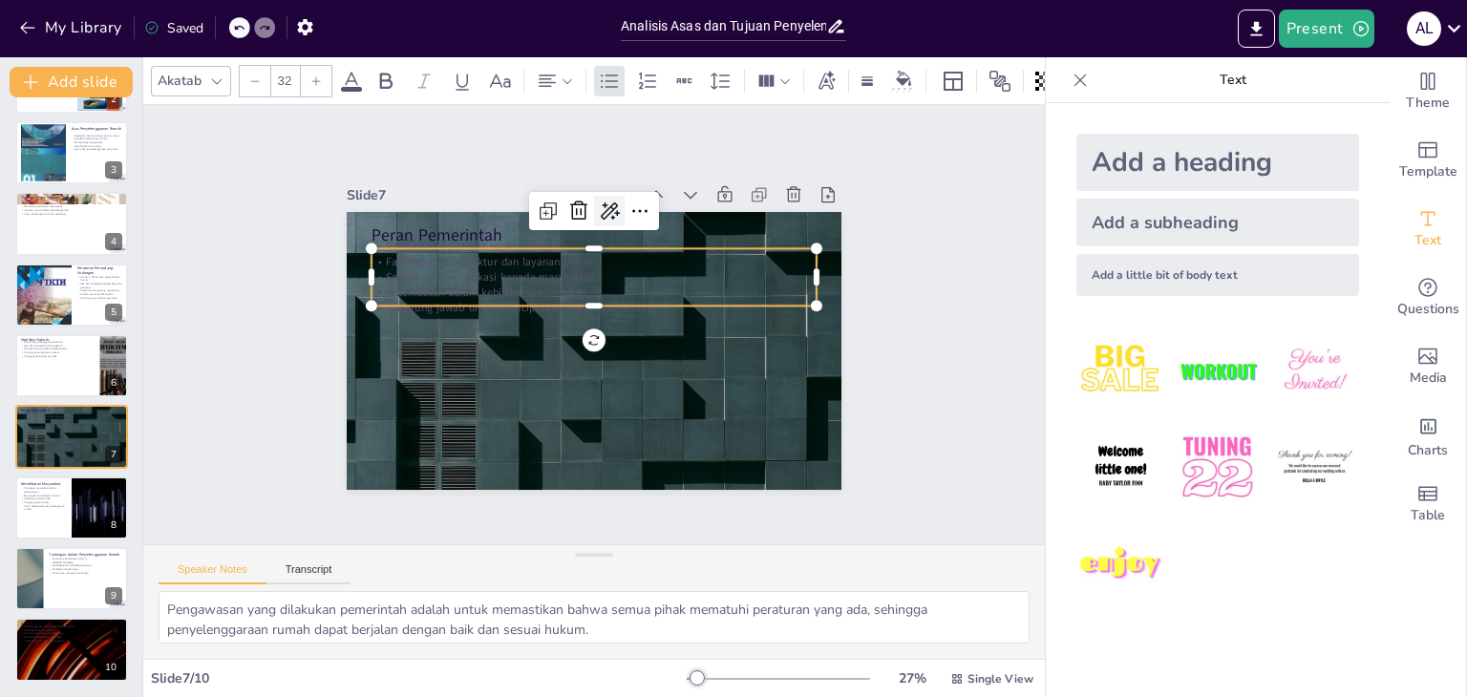
click at [601, 203] on icon at bounding box center [610, 210] width 19 height 17
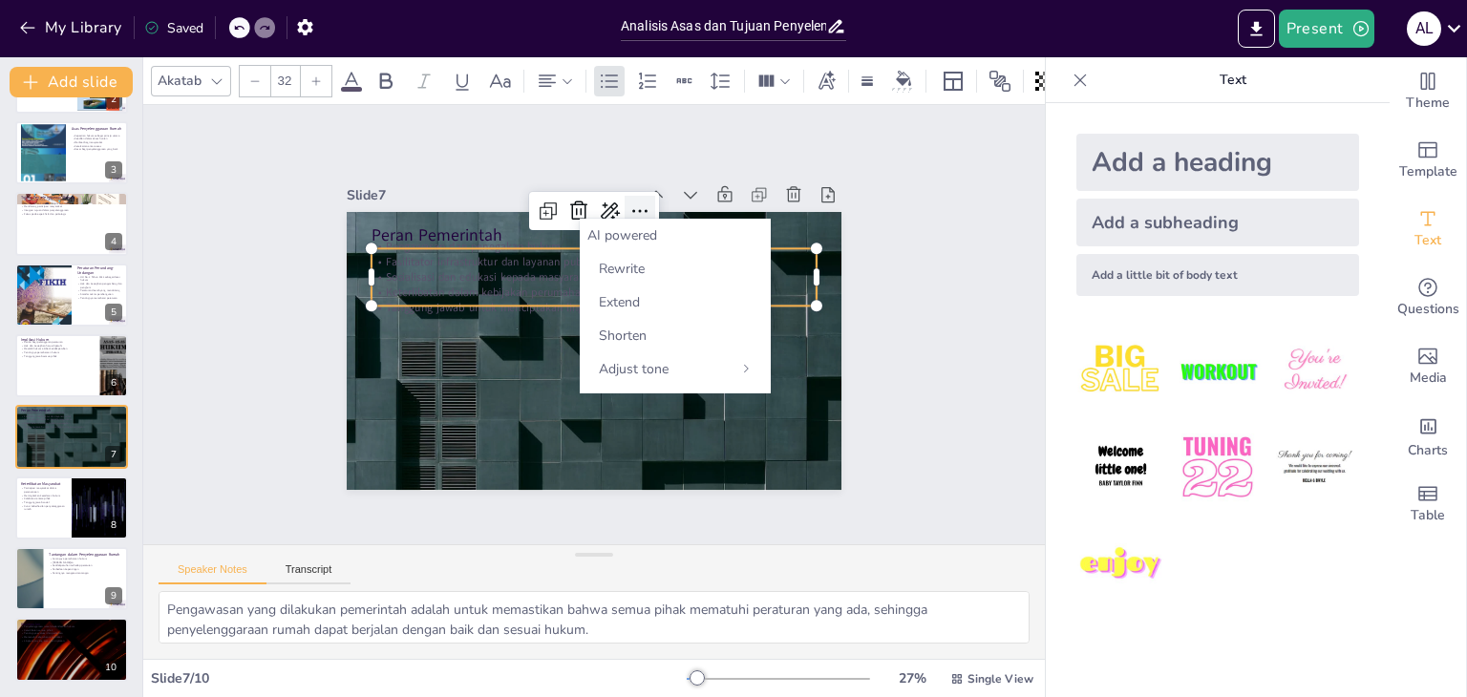
click at [628, 201] on icon at bounding box center [639, 211] width 23 height 23
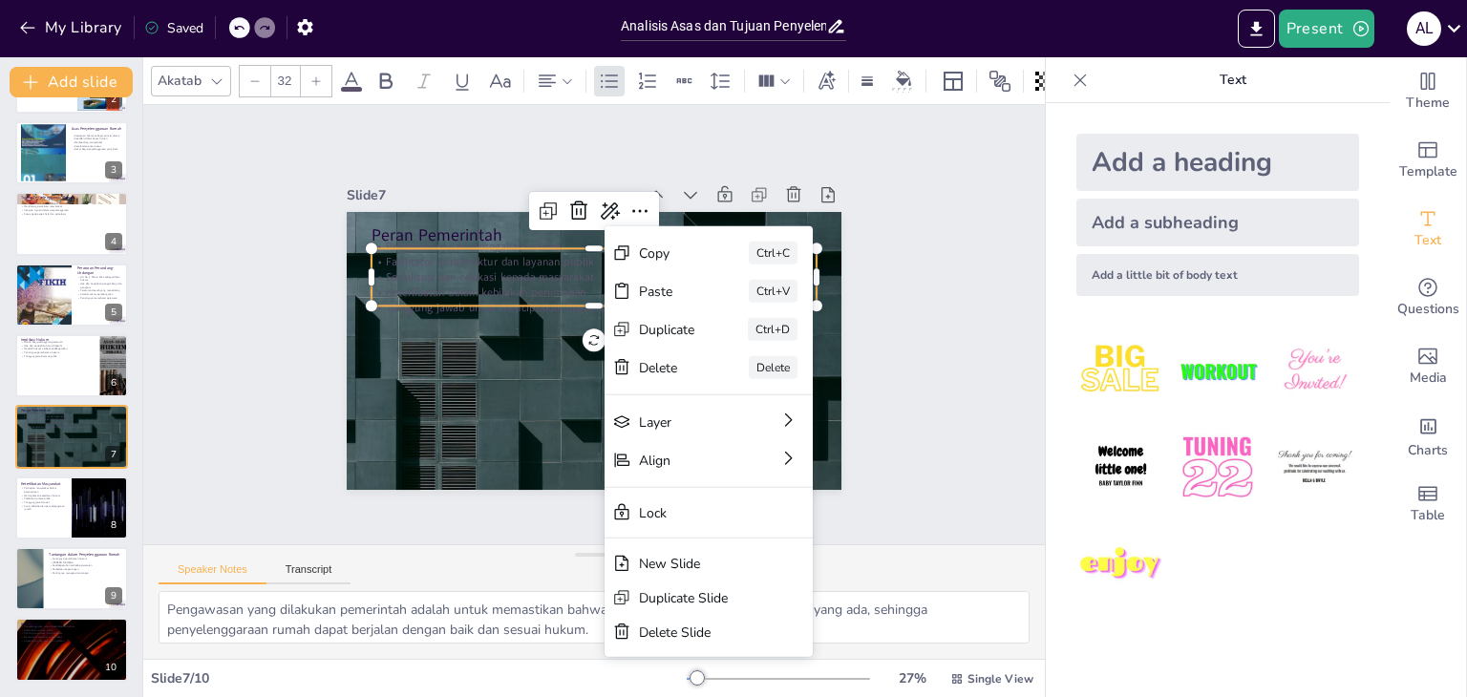
click at [907, 283] on div "Slide 1 Analisis Asas dan Tujuan Penyelenggaraan Rumah dalam Kerangka Hukum Pre…" at bounding box center [593, 324] width 901 height 439
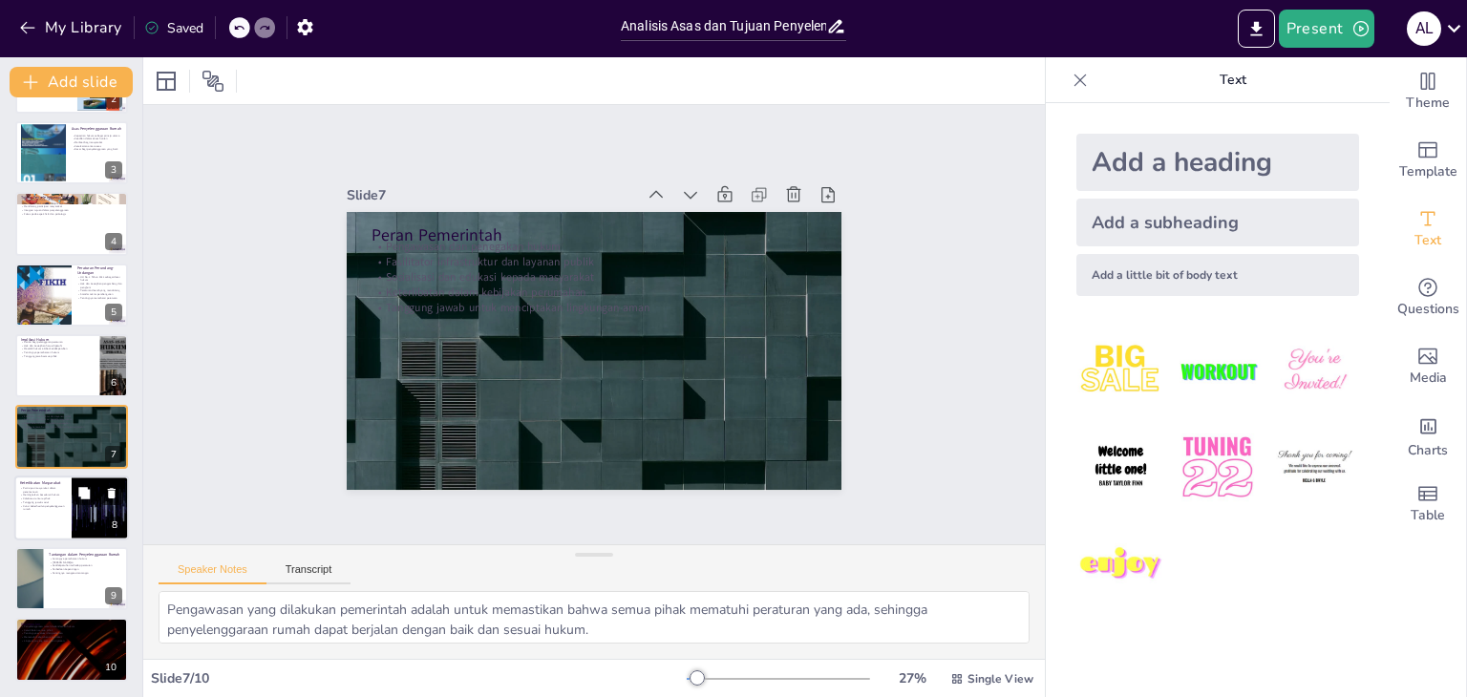
click at [77, 509] on div at bounding box center [100, 508] width 115 height 65
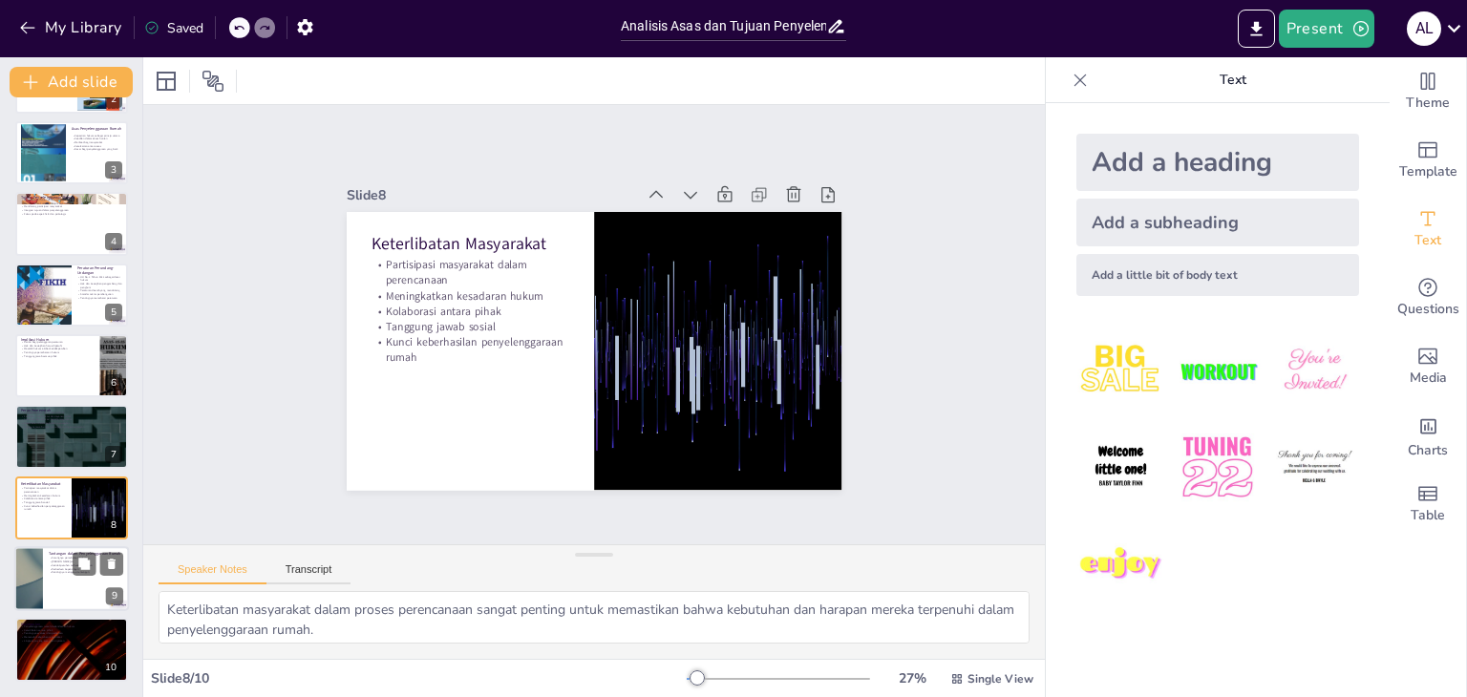
click at [113, 582] on div at bounding box center [71, 578] width 115 height 65
type textarea "Kurangnya pemahaman hukum di masyarakat sering kali menyebabkan kesulitan dalam…"
